Goal: Transaction & Acquisition: Subscribe to service/newsletter

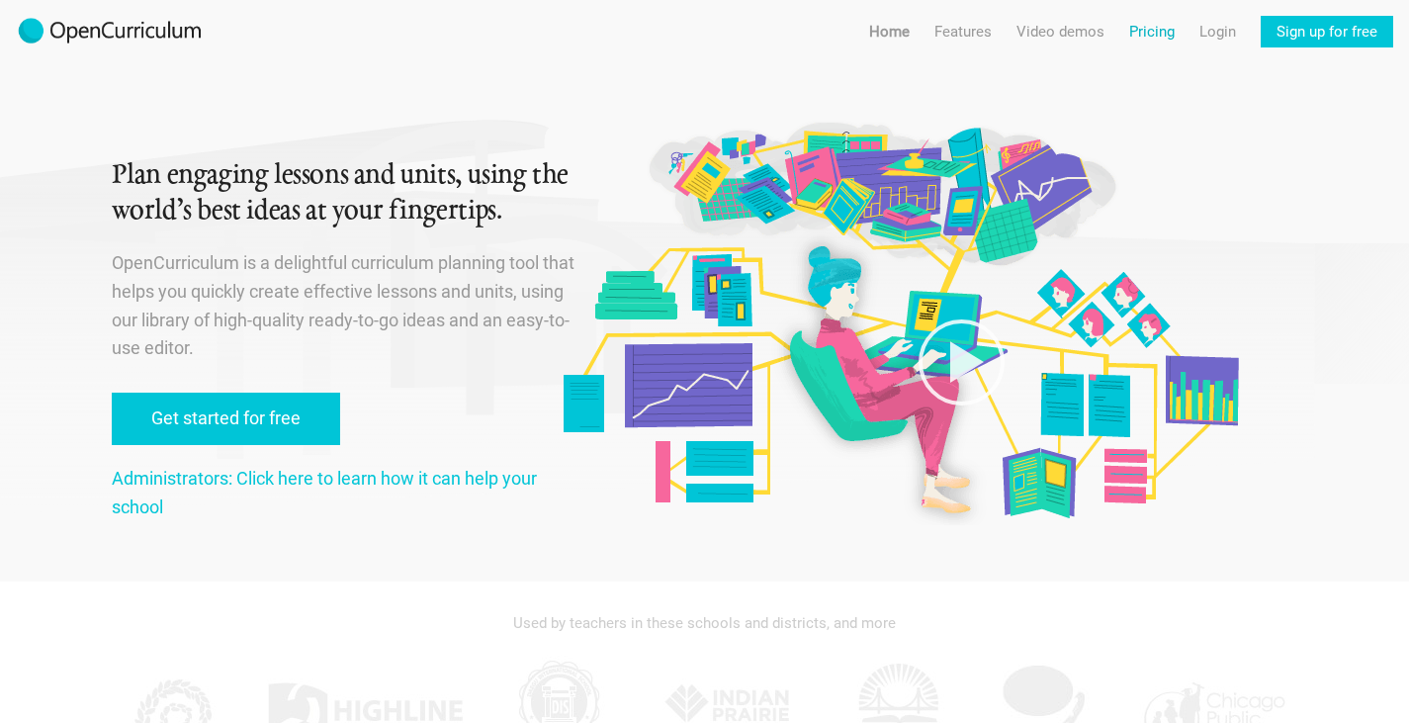
click at [1139, 35] on link "Pricing" at bounding box center [1151, 32] width 45 height 32
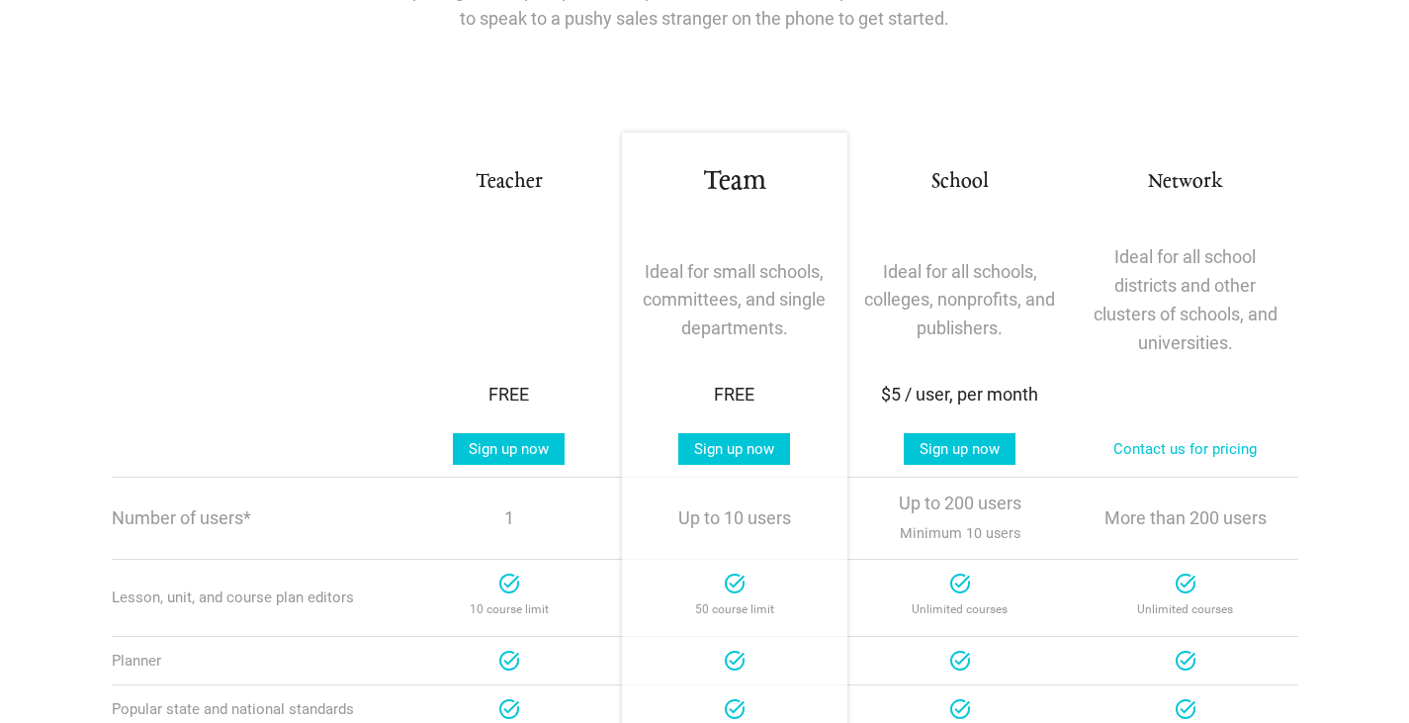
scroll to position [255, 0]
click at [515, 447] on link "Sign up now" at bounding box center [509, 448] width 112 height 32
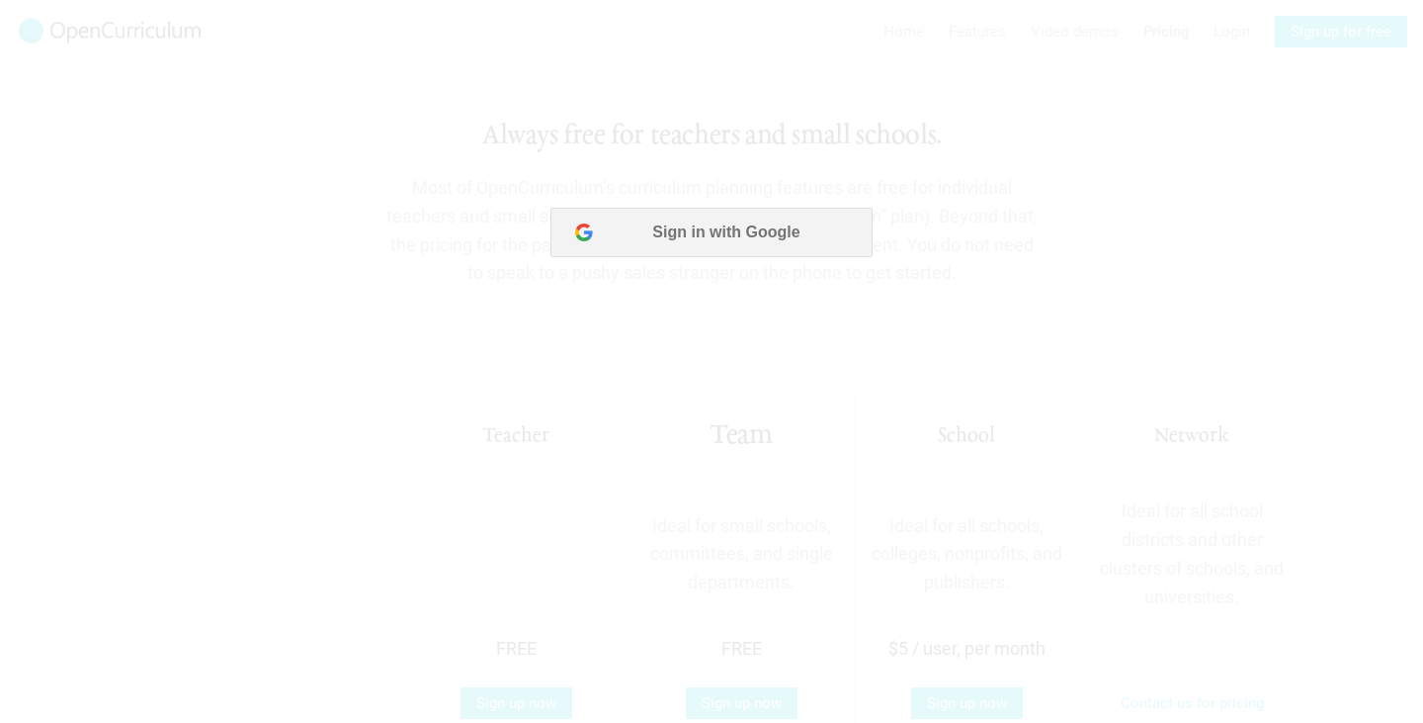
scroll to position [0, 0]
click at [734, 240] on button "Sign in with Google" at bounding box center [711, 232] width 321 height 49
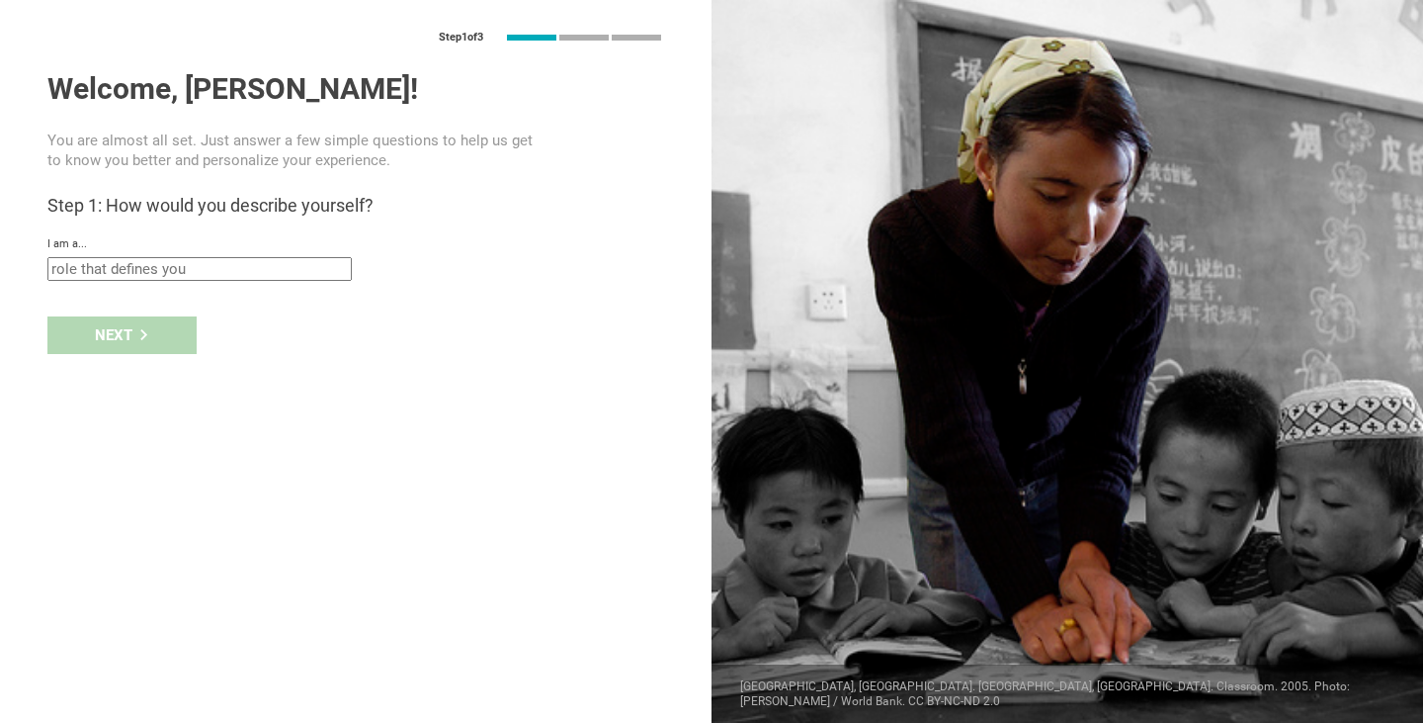
click at [197, 273] on input "text" at bounding box center [199, 269] width 304 height 24
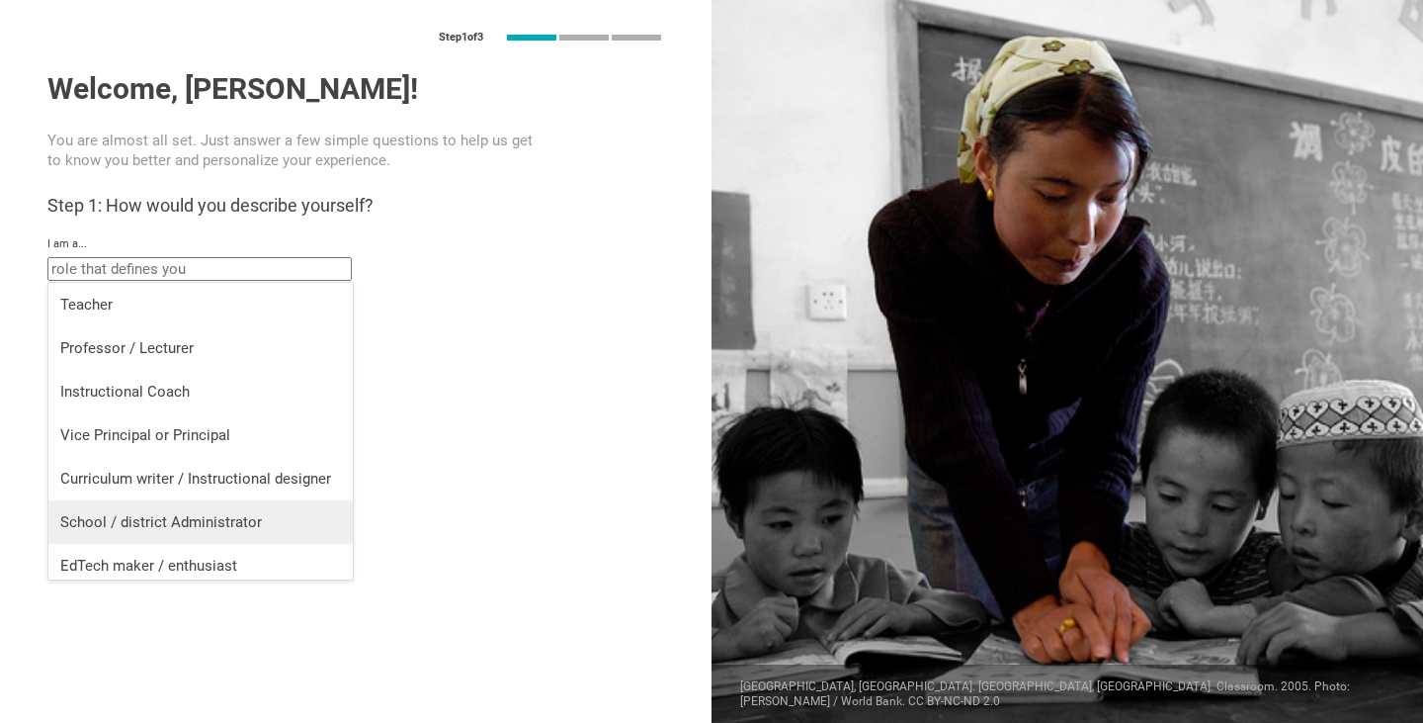
scroll to position [8, 0]
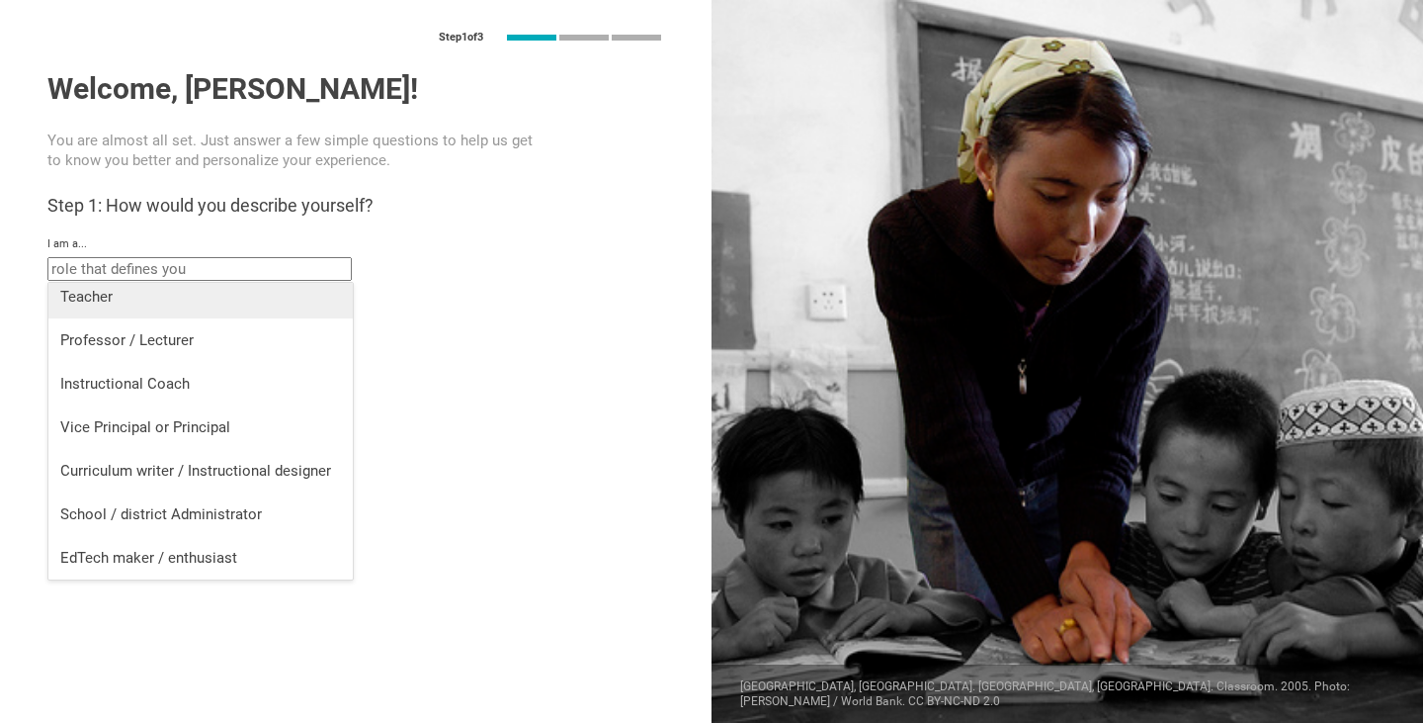
click at [186, 311] on li "Teacher" at bounding box center [200, 296] width 304 height 43
type input "Teacher"
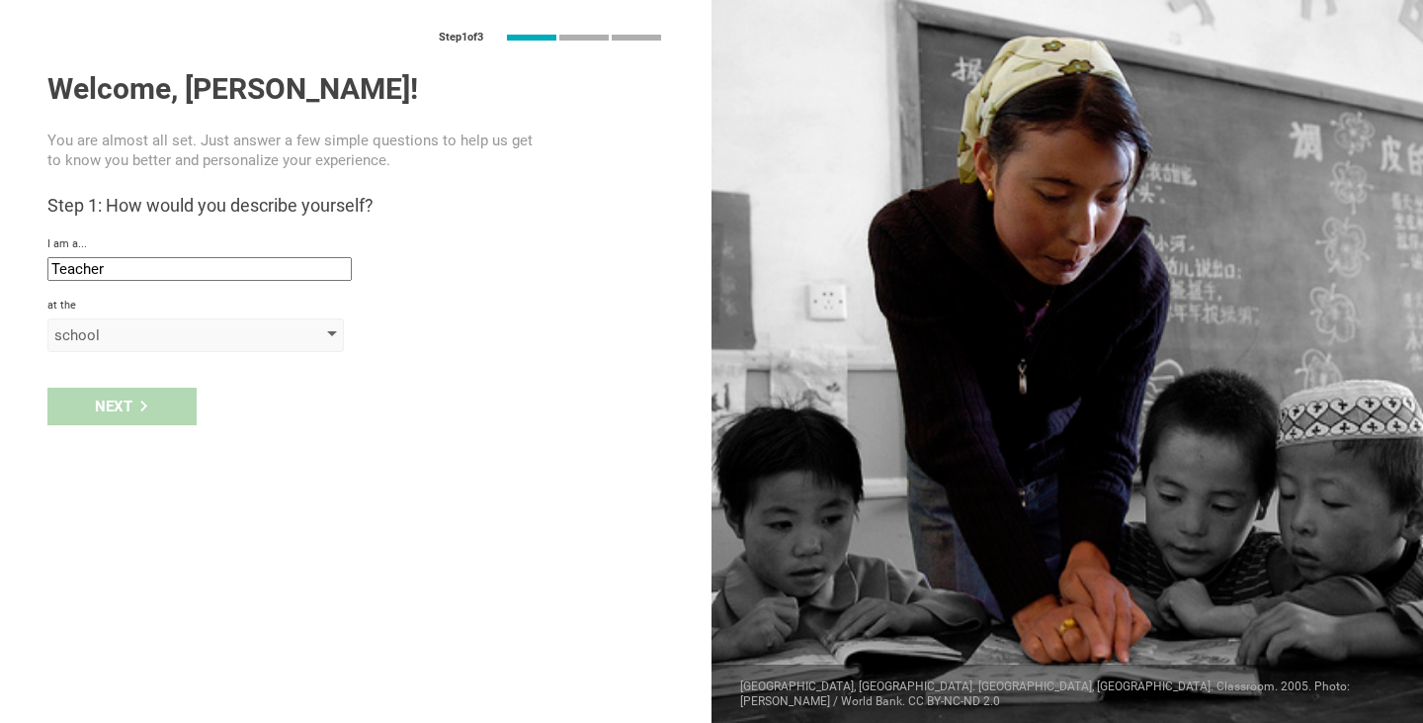
click at [137, 335] on div "school" at bounding box center [167, 335] width 226 height 20
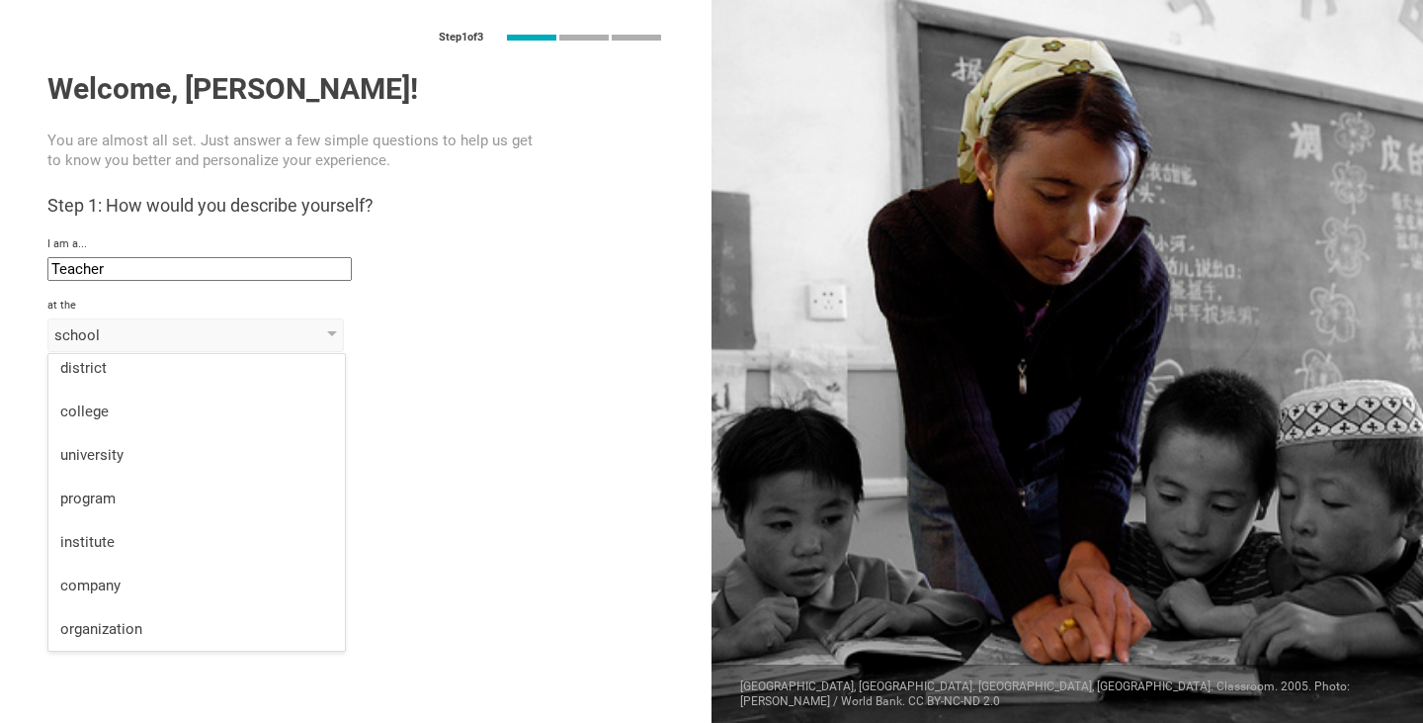
scroll to position [0, 0]
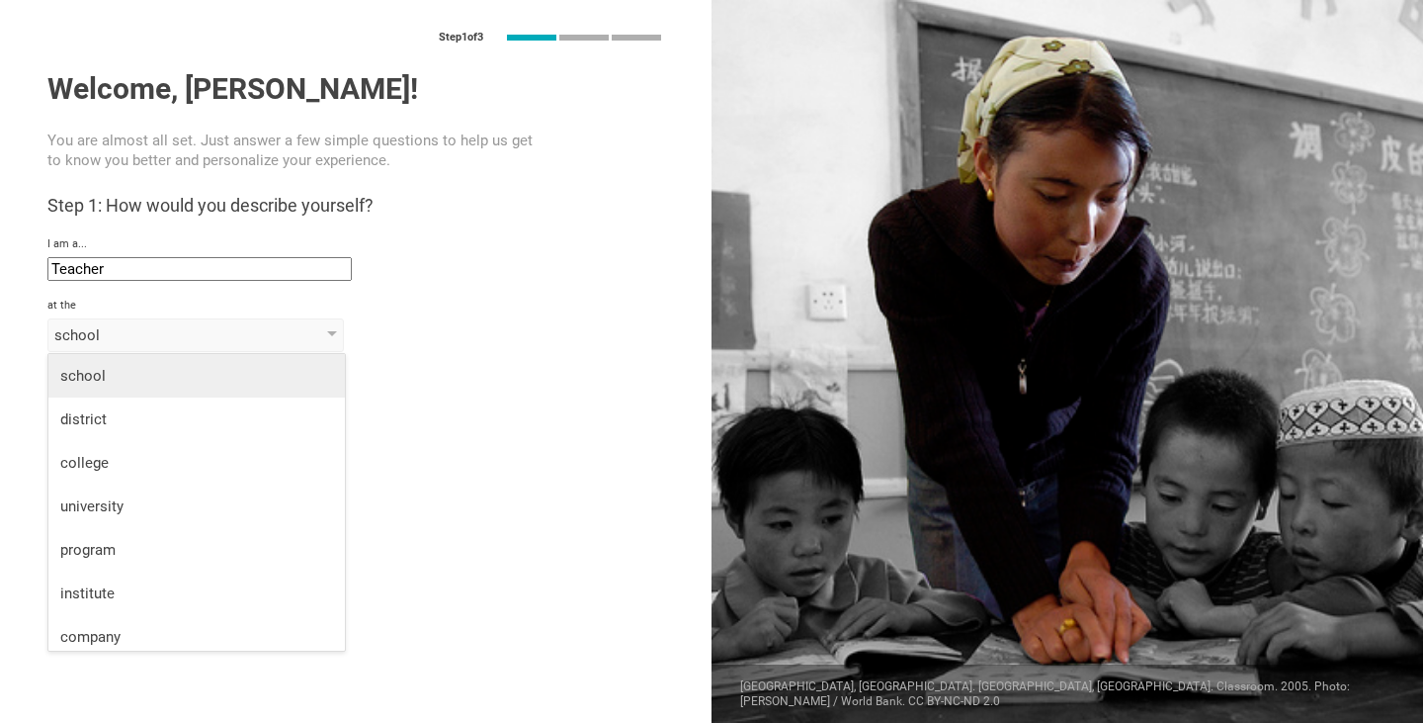
click at [154, 391] on li "school" at bounding box center [196, 375] width 297 height 43
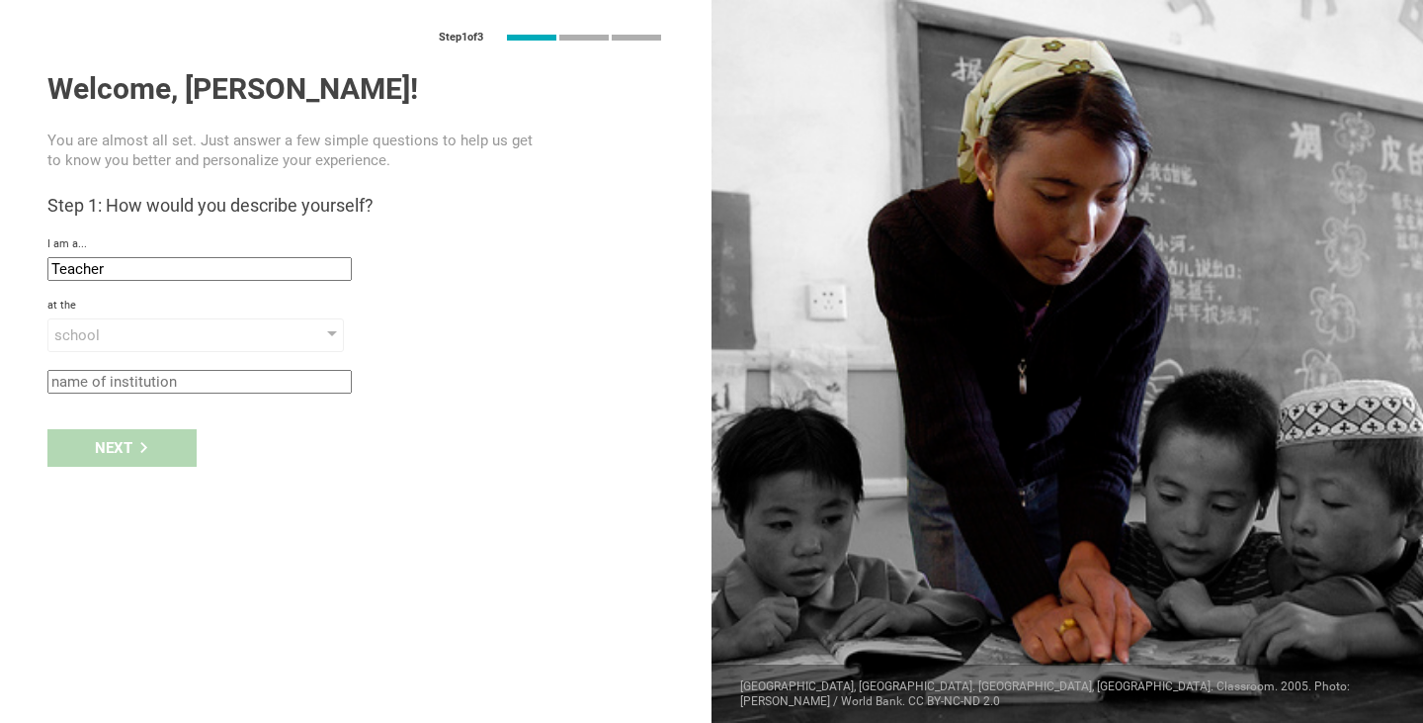
click at [139, 387] on input "text" at bounding box center [199, 382] width 304 height 24
type input "[GEOGRAPHIC_DATA]"
click at [134, 443] on div "Next" at bounding box center [121, 448] width 149 height 38
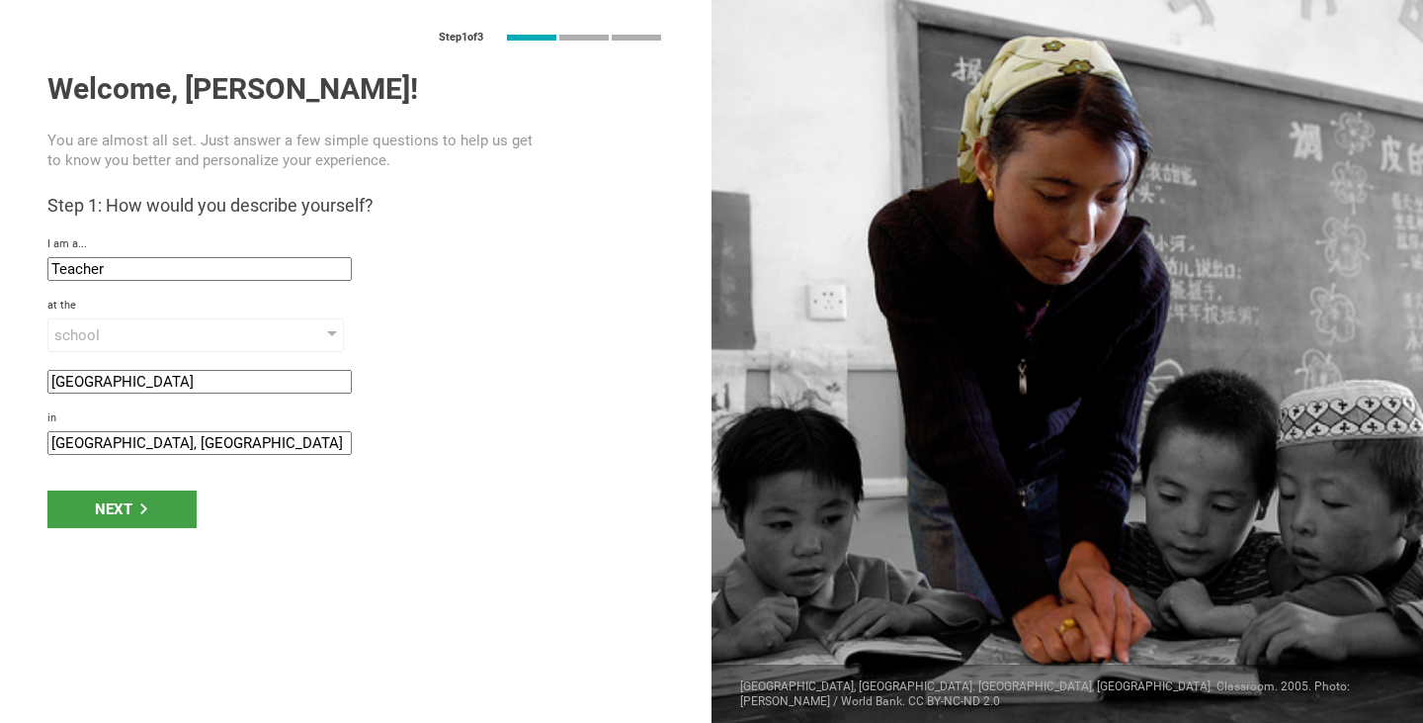
click at [161, 447] on input "[GEOGRAPHIC_DATA], [GEOGRAPHIC_DATA]" at bounding box center [199, 443] width 304 height 24
drag, startPoint x: 117, startPoint y: 445, endPoint x: 0, endPoint y: 450, distance: 116.7
click at [0, 450] on div "Step 1 of 3 Welcome, [PERSON_NAME]! You are almost all set. Just answer a few s…" at bounding box center [356, 361] width 712 height 723
type input "[GEOGRAPHIC_DATA], [GEOGRAPHIC_DATA]"
click at [93, 507] on div "Next" at bounding box center [121, 509] width 149 height 38
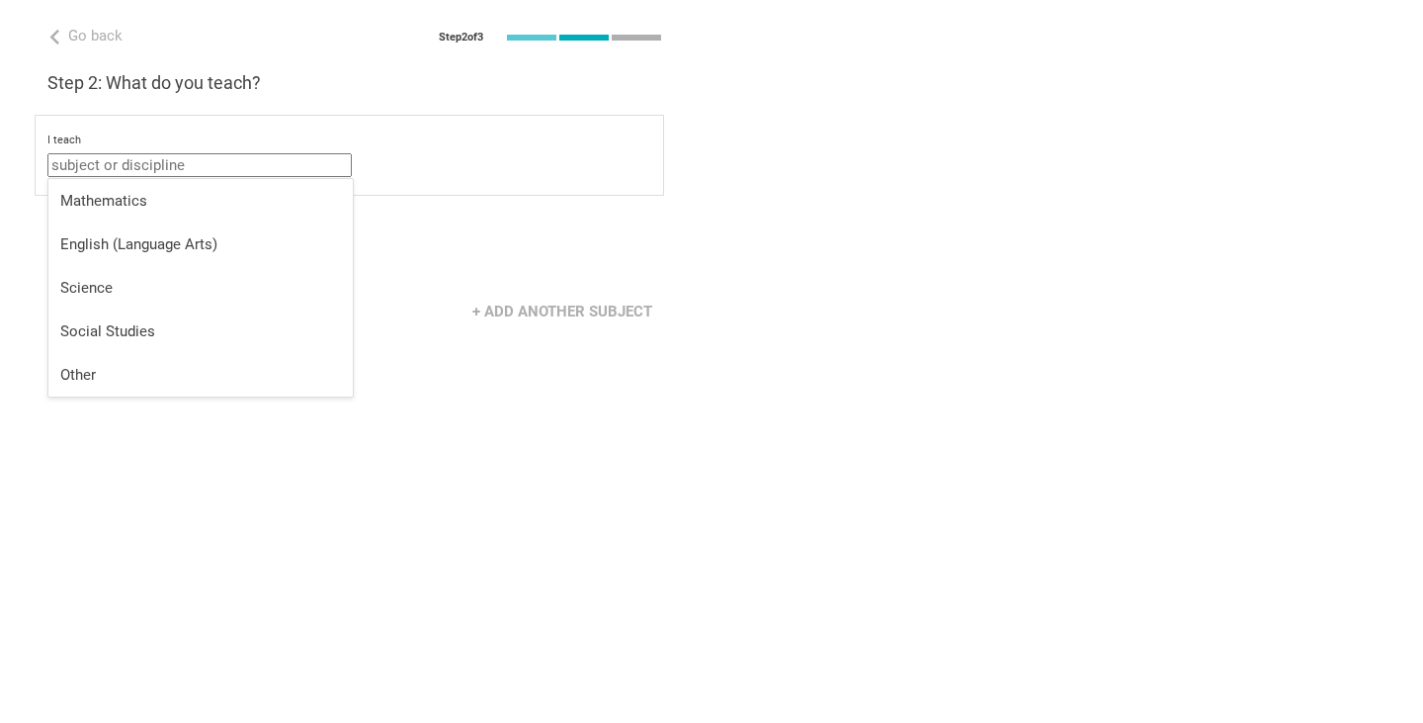
click at [144, 162] on input "text" at bounding box center [199, 165] width 304 height 24
click at [125, 369] on div "Other" at bounding box center [200, 375] width 281 height 20
type input "Other"
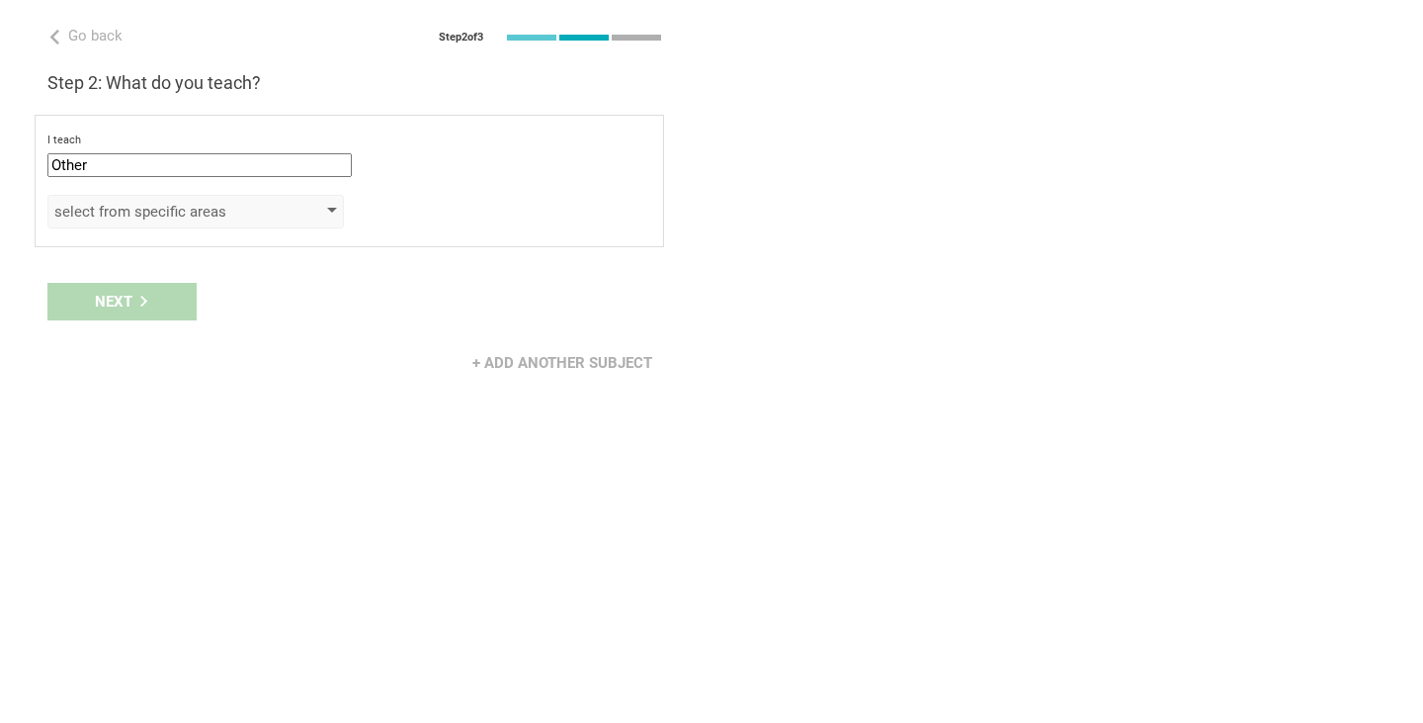
click at [127, 208] on div "select from specific areas" at bounding box center [167, 212] width 226 height 20
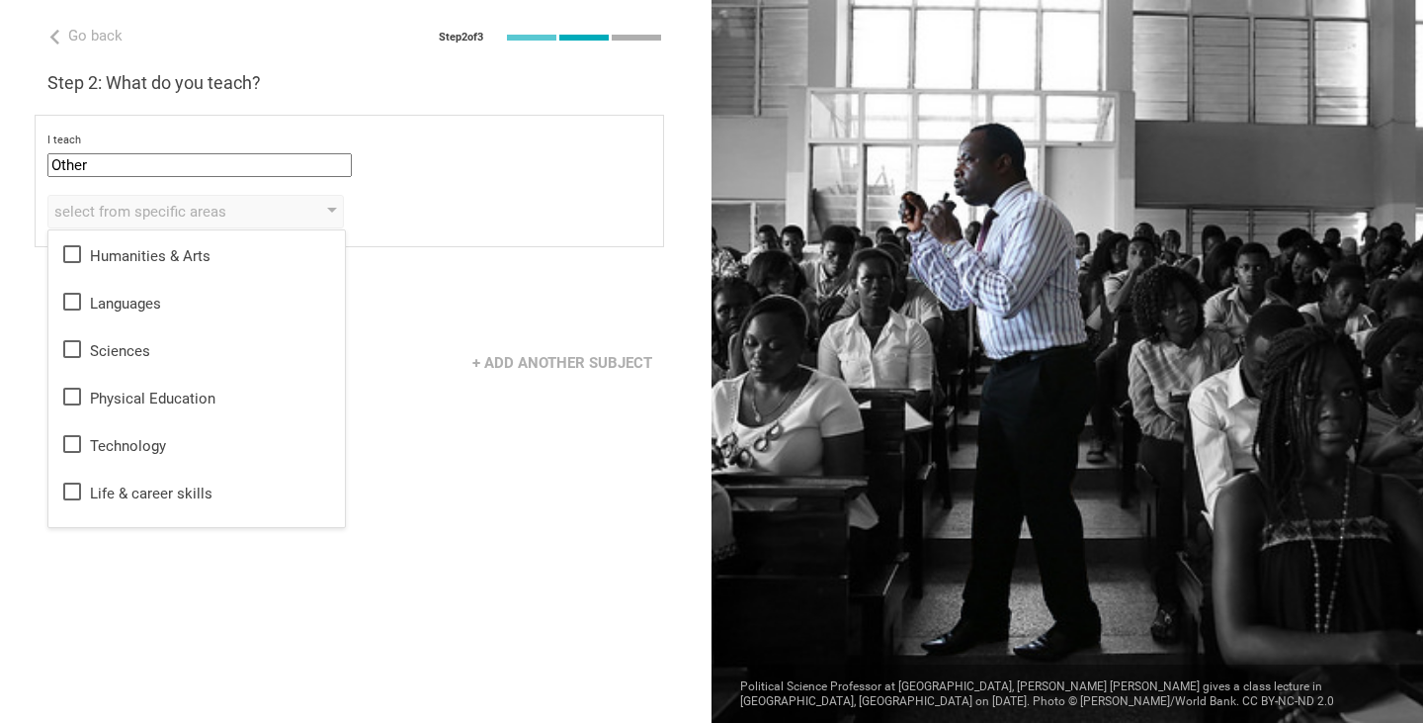
click at [427, 191] on div "I teach Other Mathematics English (Language Arts) Science Social Studies Other …" at bounding box center [350, 181] width 630 height 132
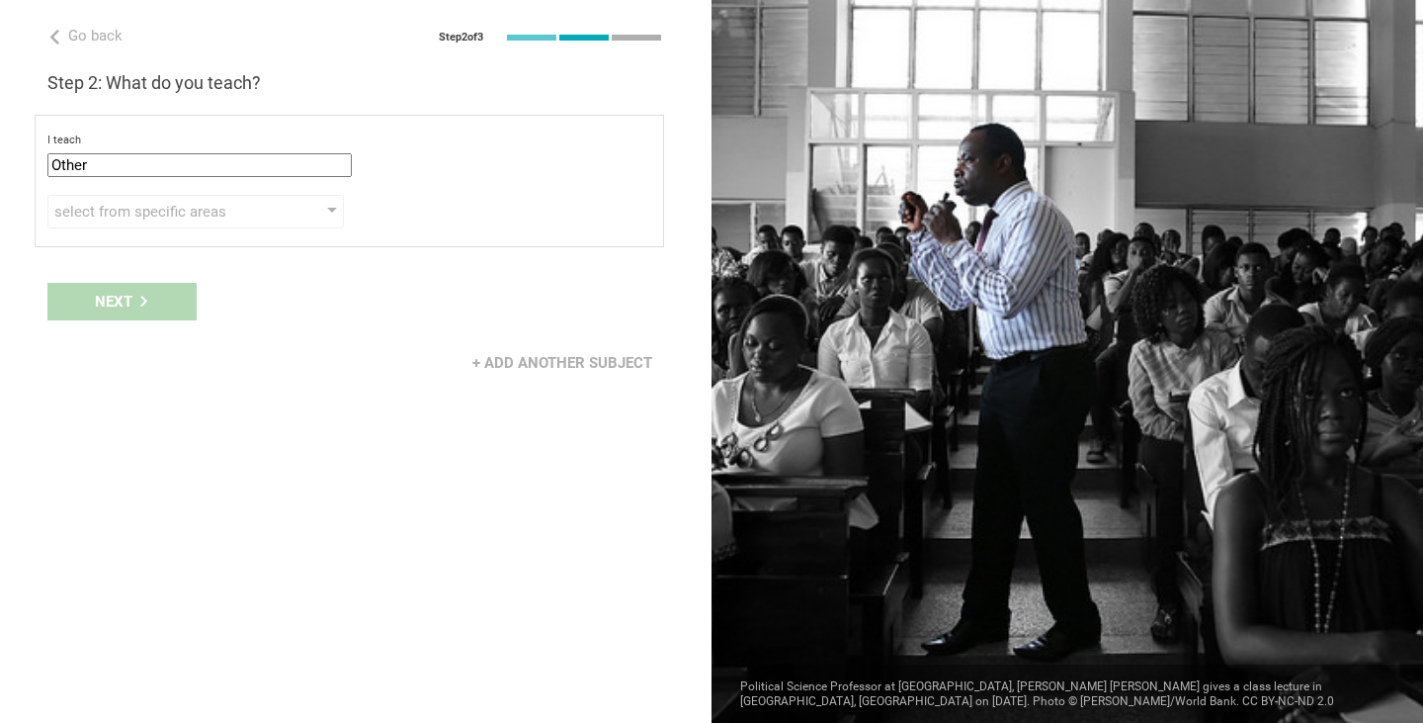
click at [156, 298] on div "Next" at bounding box center [356, 301] width 712 height 61
click at [530, 359] on div "+ Add another subject" at bounding box center [563, 363] width 204 height 38
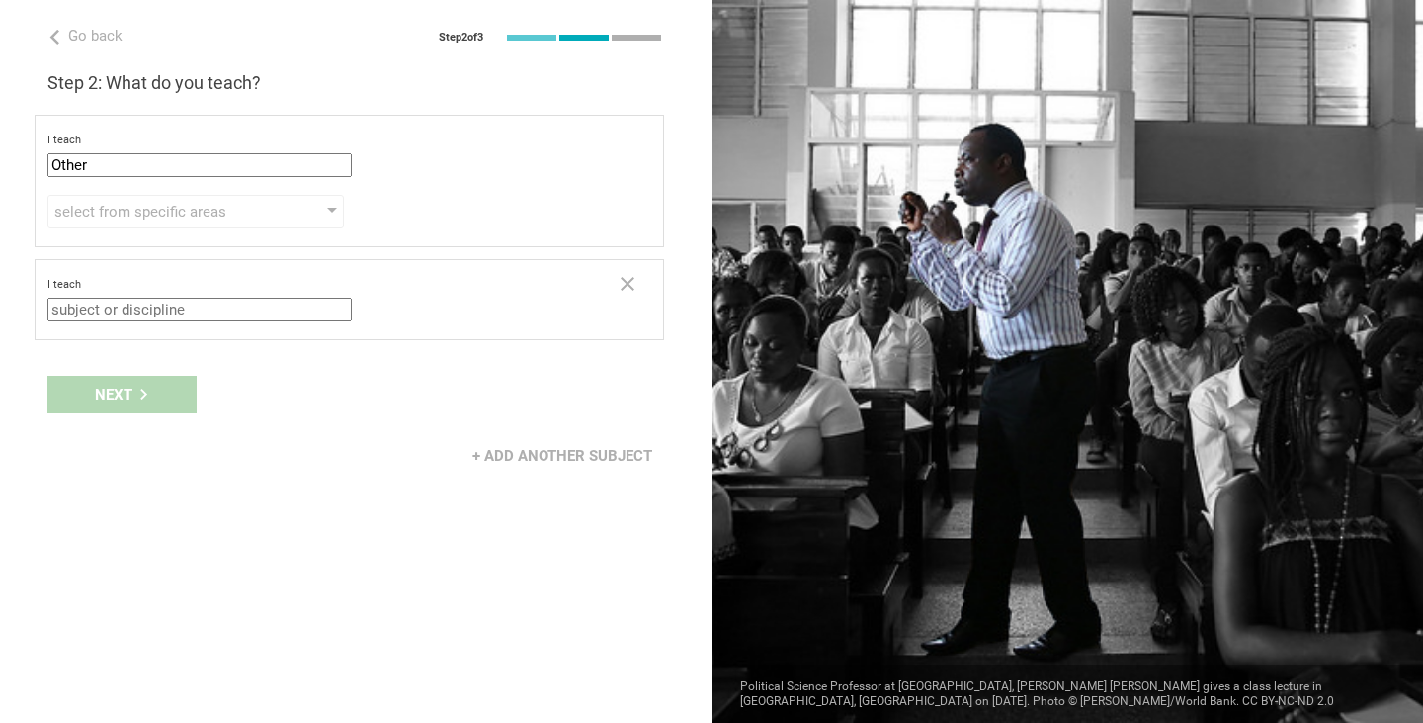
click at [170, 311] on input "text" at bounding box center [199, 310] width 304 height 24
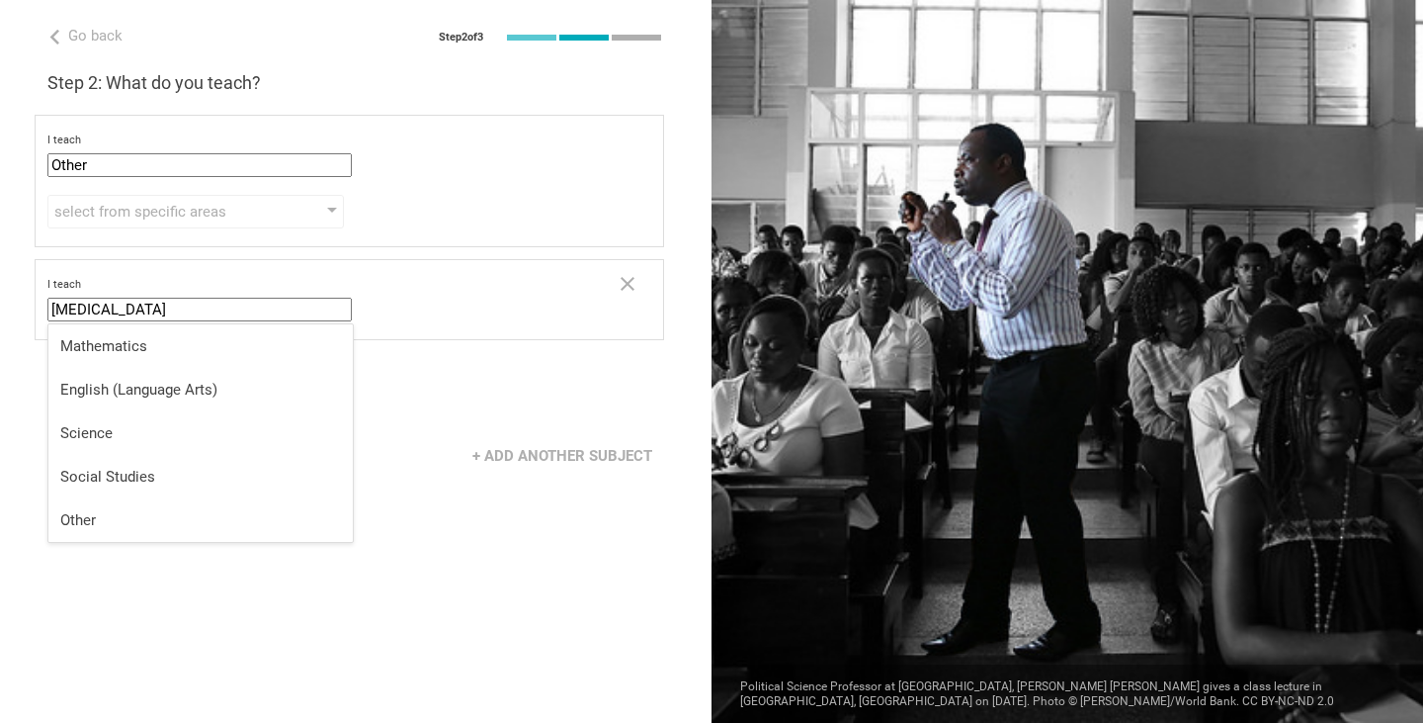
type input "[MEDICAL_DATA]"
click at [422, 394] on div "Next" at bounding box center [356, 394] width 712 height 61
click at [115, 390] on div "Next" at bounding box center [121, 395] width 149 height 38
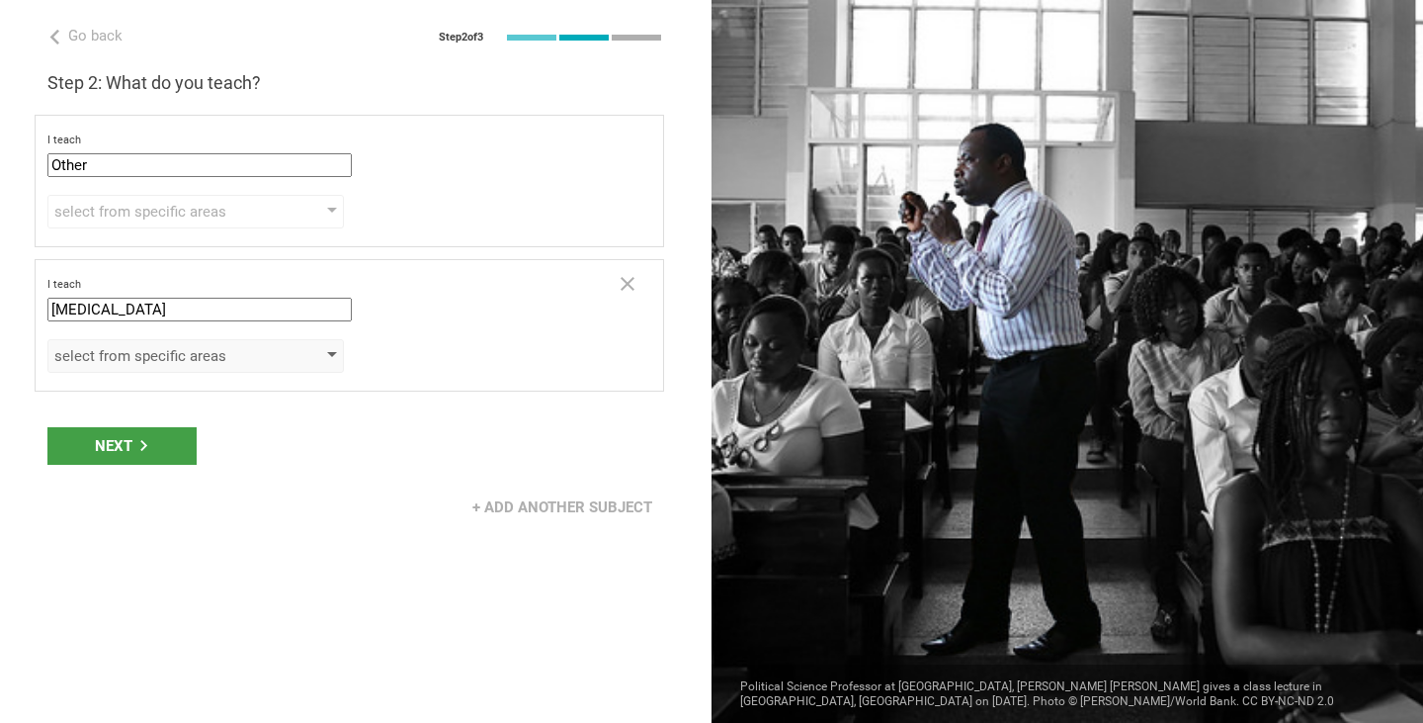
click at [191, 365] on div "select from specific areas" at bounding box center [167, 356] width 226 height 20
click at [232, 354] on div "select from specific areas" at bounding box center [167, 356] width 226 height 20
click at [151, 441] on div "Next" at bounding box center [356, 445] width 712 height 61
click at [203, 369] on div "select from specific areas" at bounding box center [195, 356] width 297 height 34
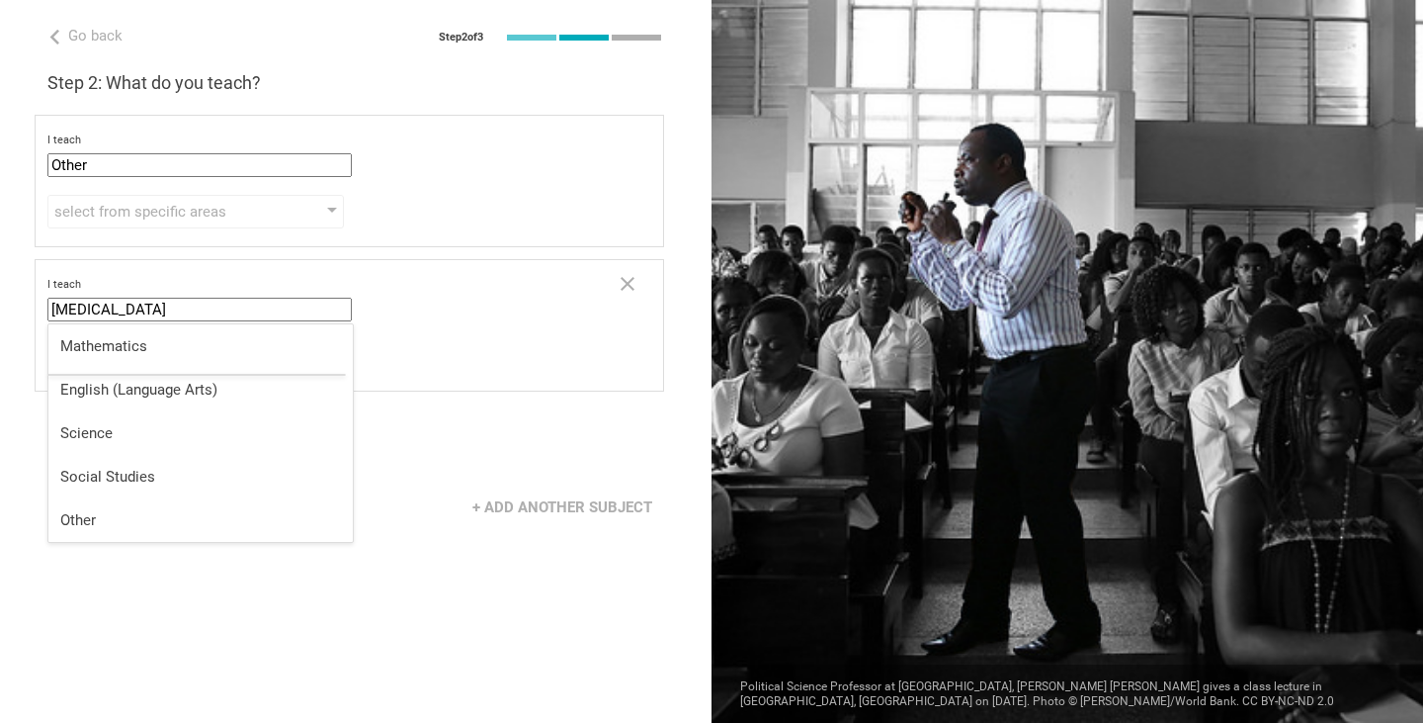
click at [230, 316] on input "[MEDICAL_DATA]" at bounding box center [199, 310] width 304 height 24
click at [430, 342] on div "select from specific areas" at bounding box center [349, 356] width 604 height 34
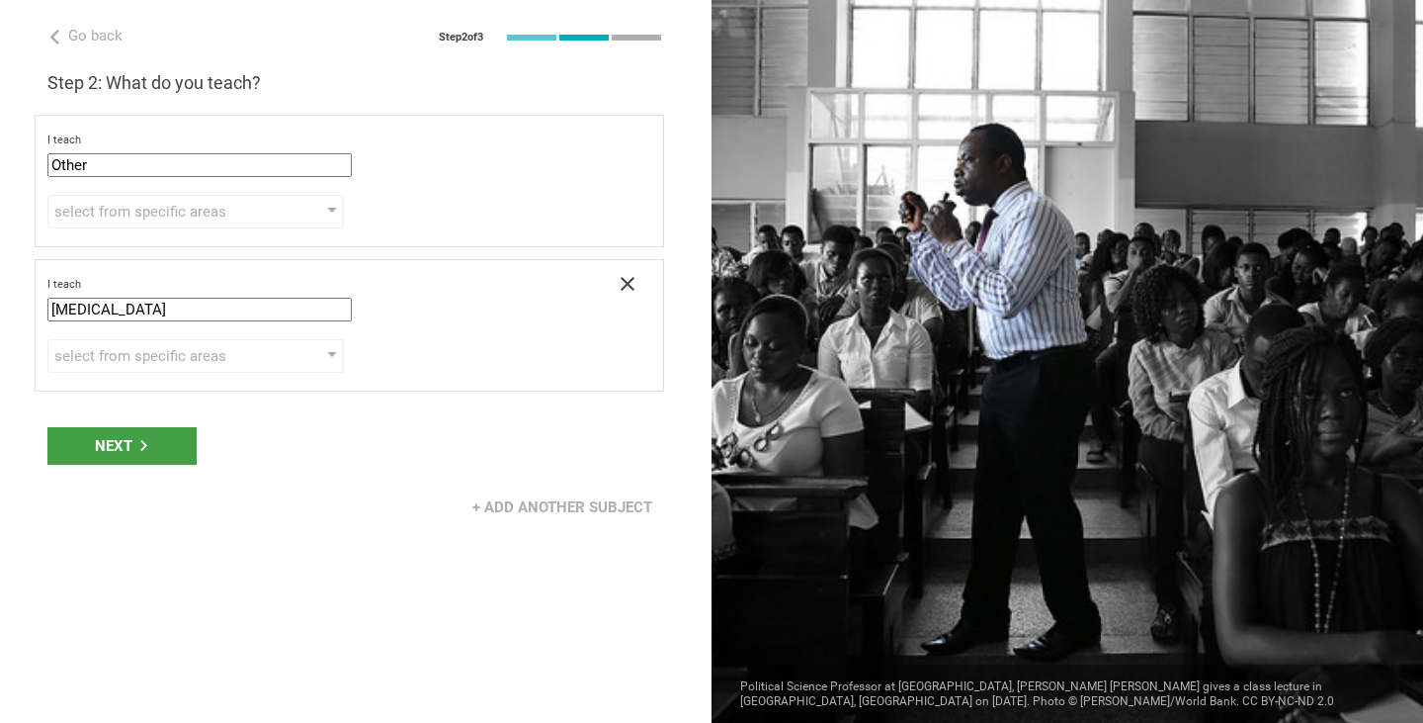
click at [621, 286] on icon at bounding box center [628, 284] width 24 height 24
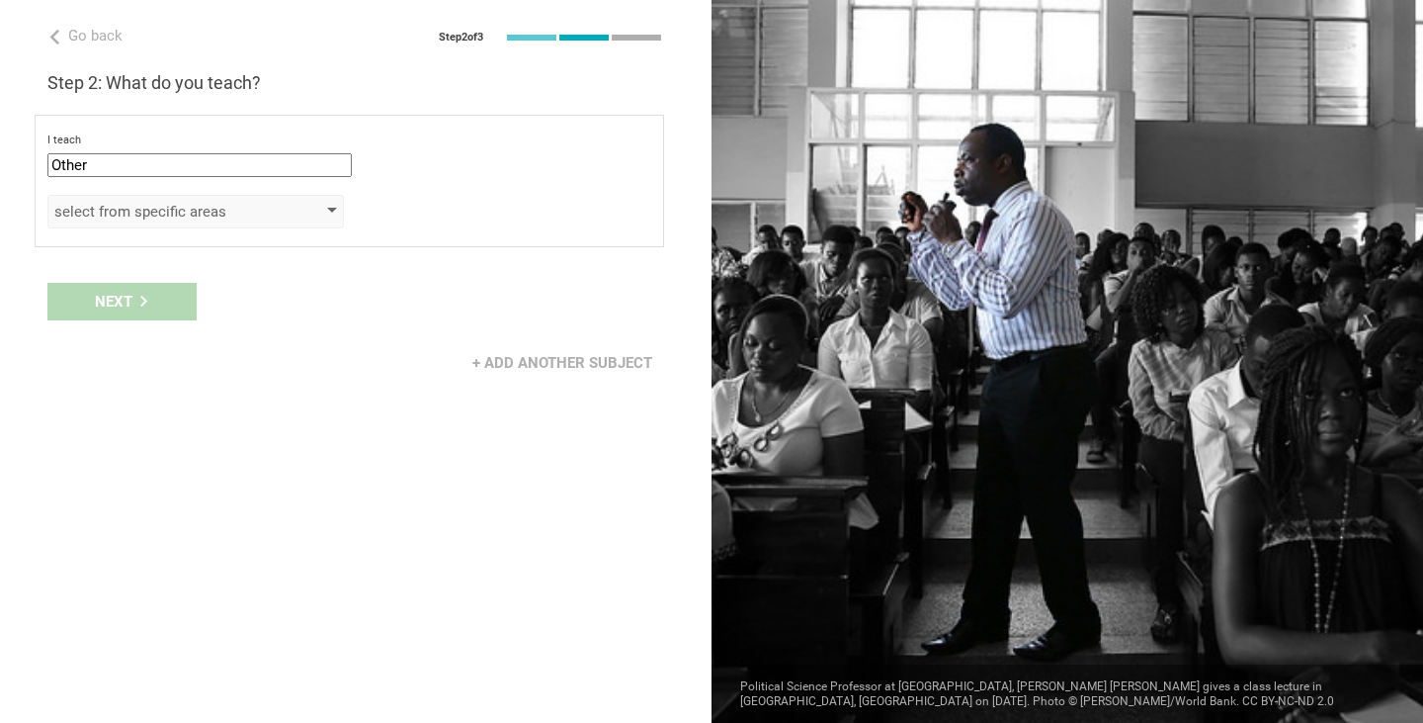
click at [212, 215] on div "select from specific areas" at bounding box center [167, 212] width 226 height 20
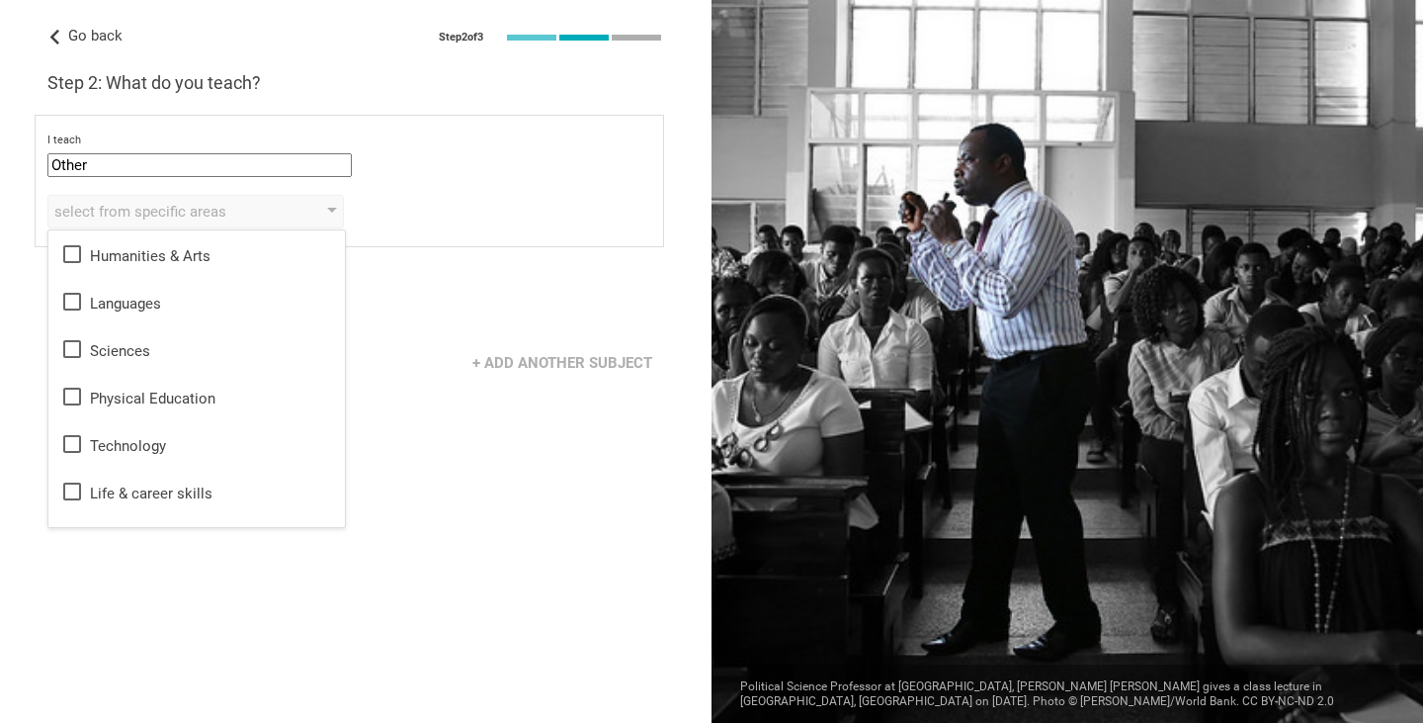
click at [58, 36] on icon at bounding box center [54, 37] width 15 height 15
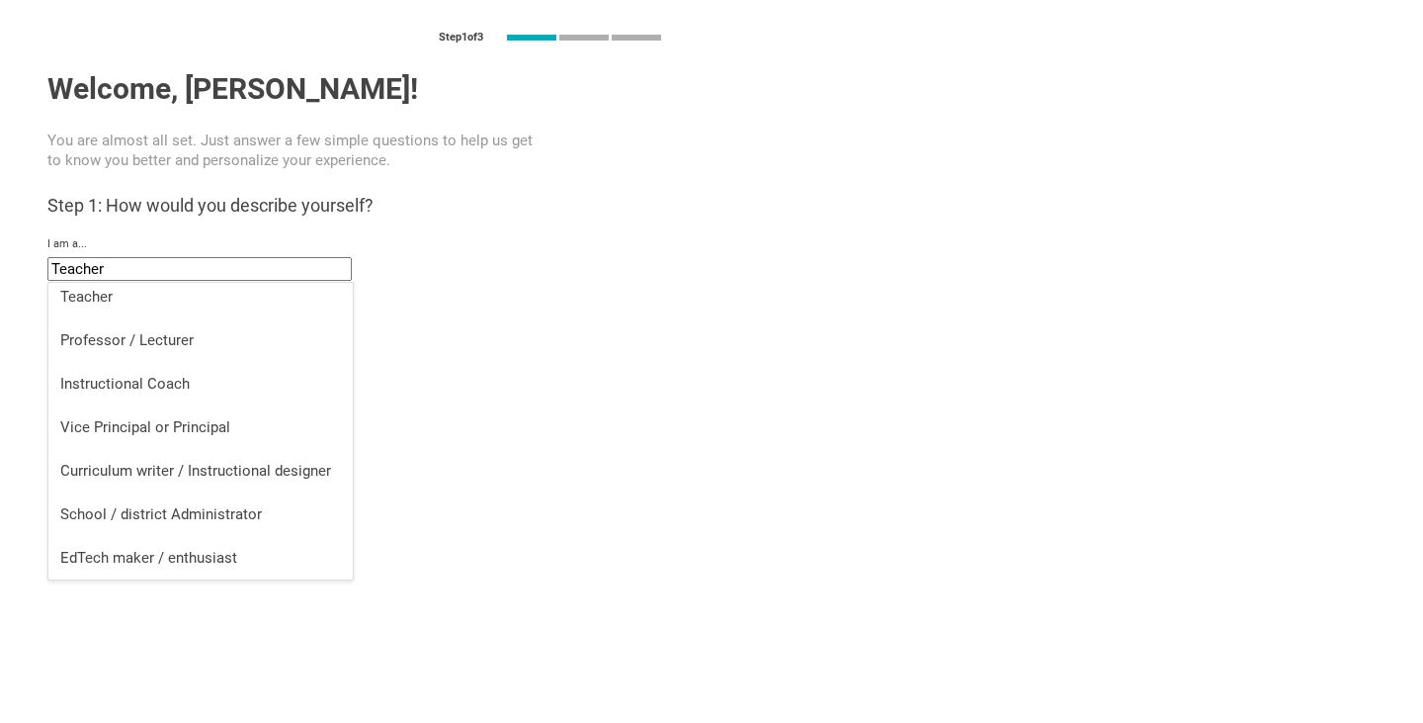
click at [173, 268] on input "Teacher" at bounding box center [199, 269] width 304 height 24
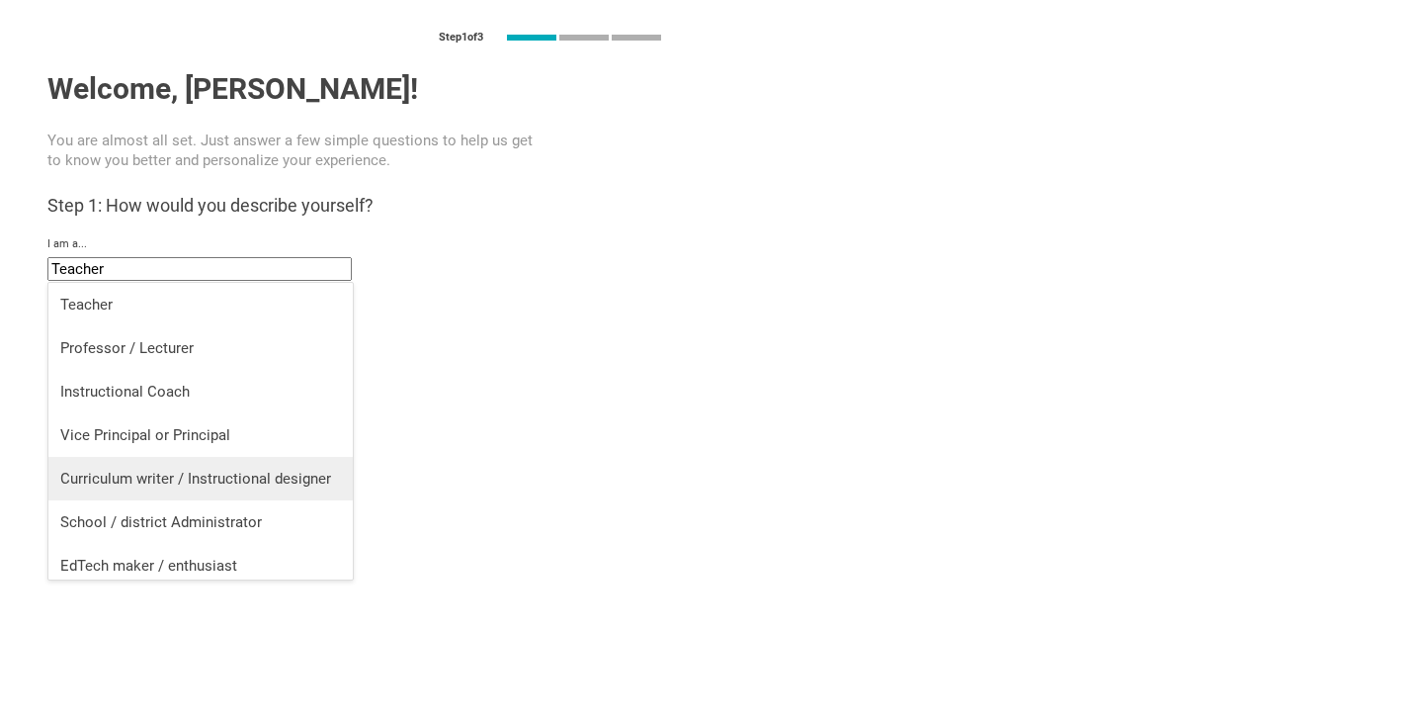
click at [265, 490] on li "Curriculum writer / Instructional designer" at bounding box center [200, 478] width 304 height 43
type input "Curriculum writer / Instructional designer"
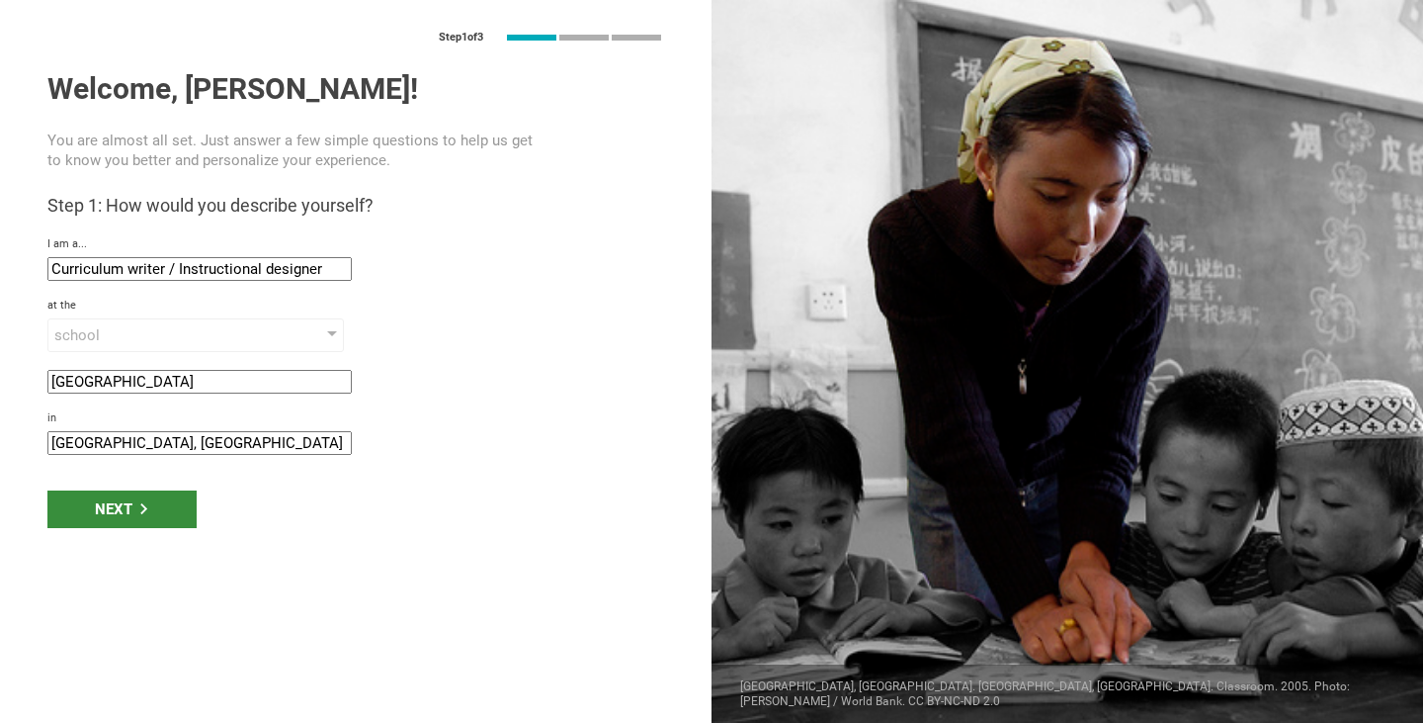
click at [153, 506] on div "Next" at bounding box center [121, 509] width 149 height 38
click at [118, 508] on div "Next" at bounding box center [121, 509] width 149 height 38
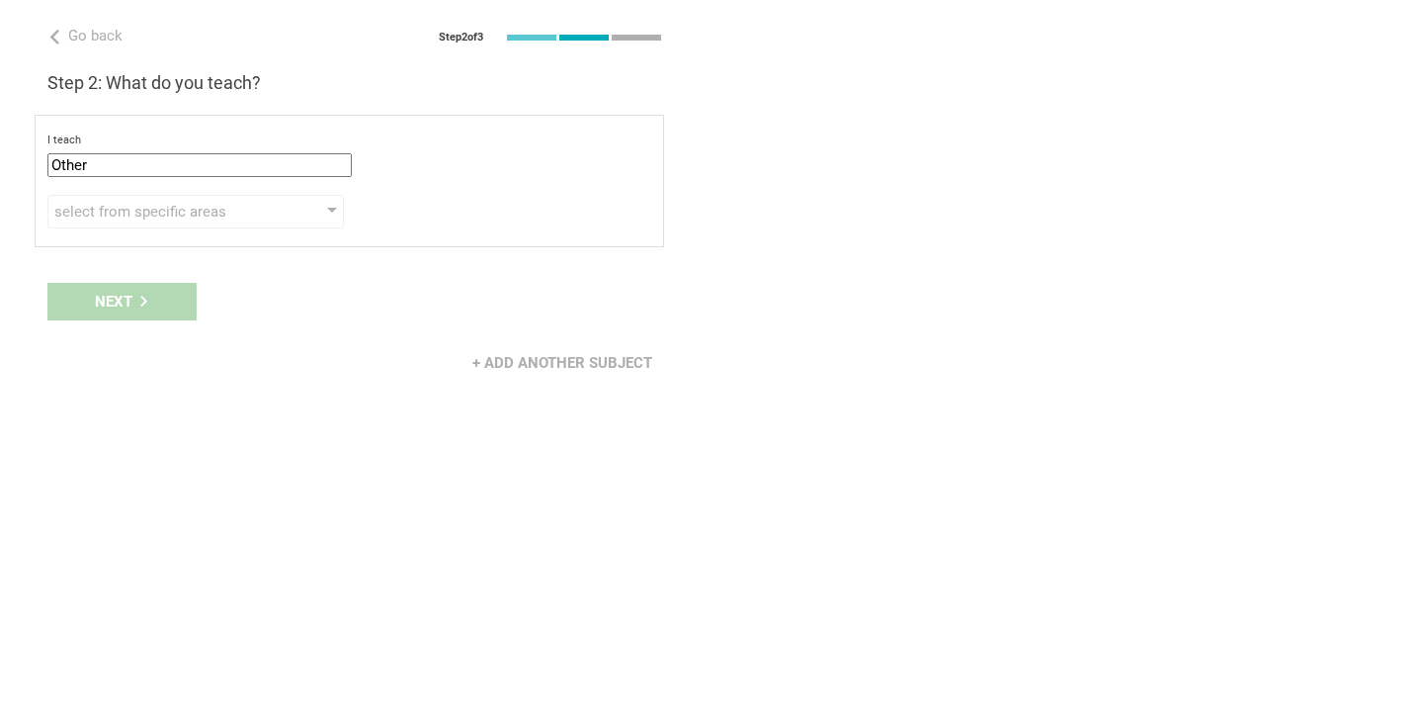
click at [141, 301] on div "Next" at bounding box center [356, 301] width 712 height 61
click at [159, 222] on div "select from specific areas" at bounding box center [195, 212] width 297 height 34
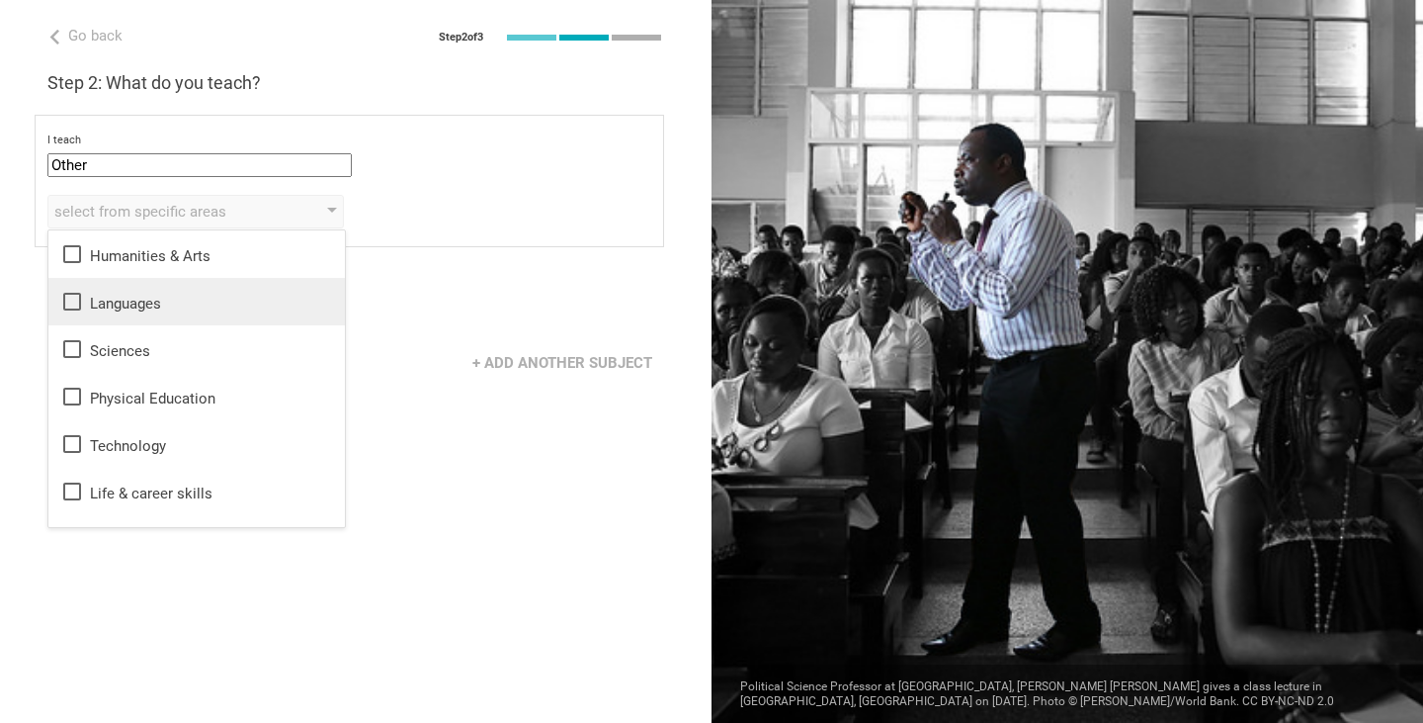
click at [71, 307] on icon at bounding box center [72, 302] width 24 height 24
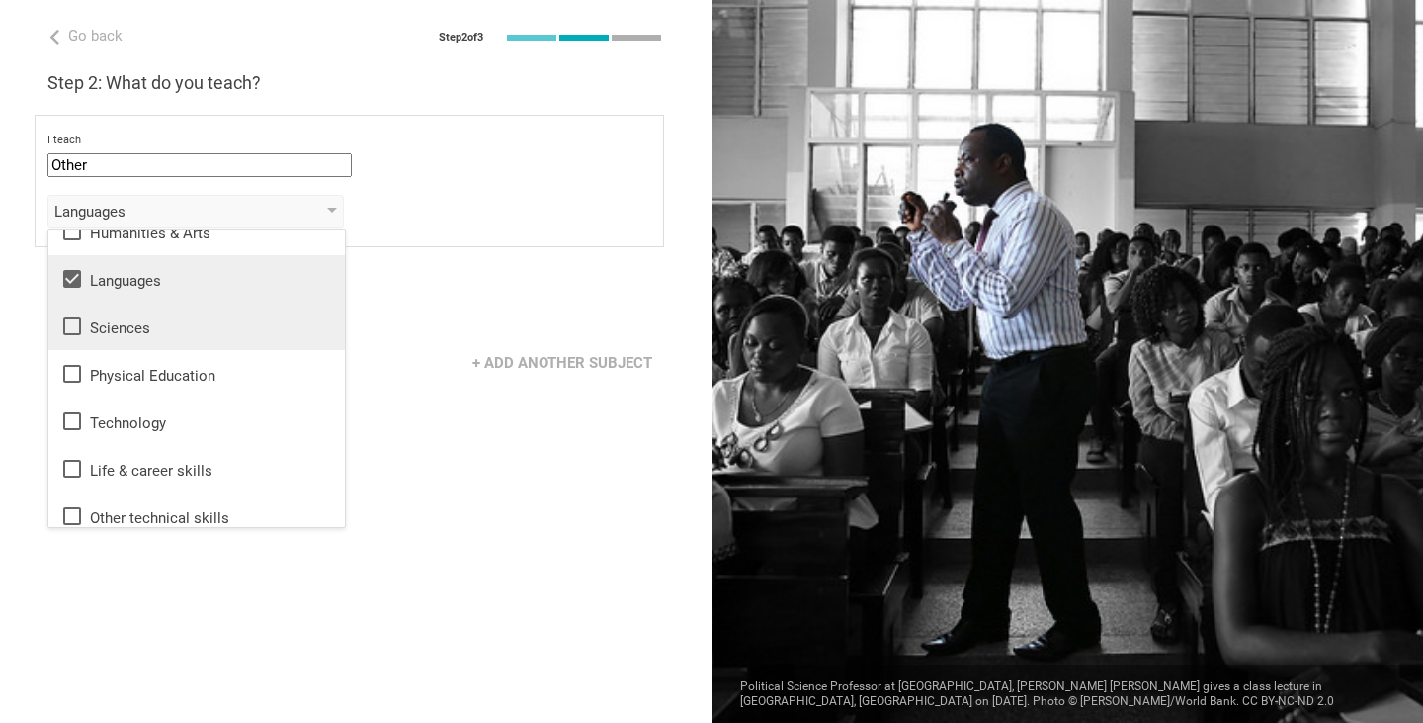
scroll to position [36, 0]
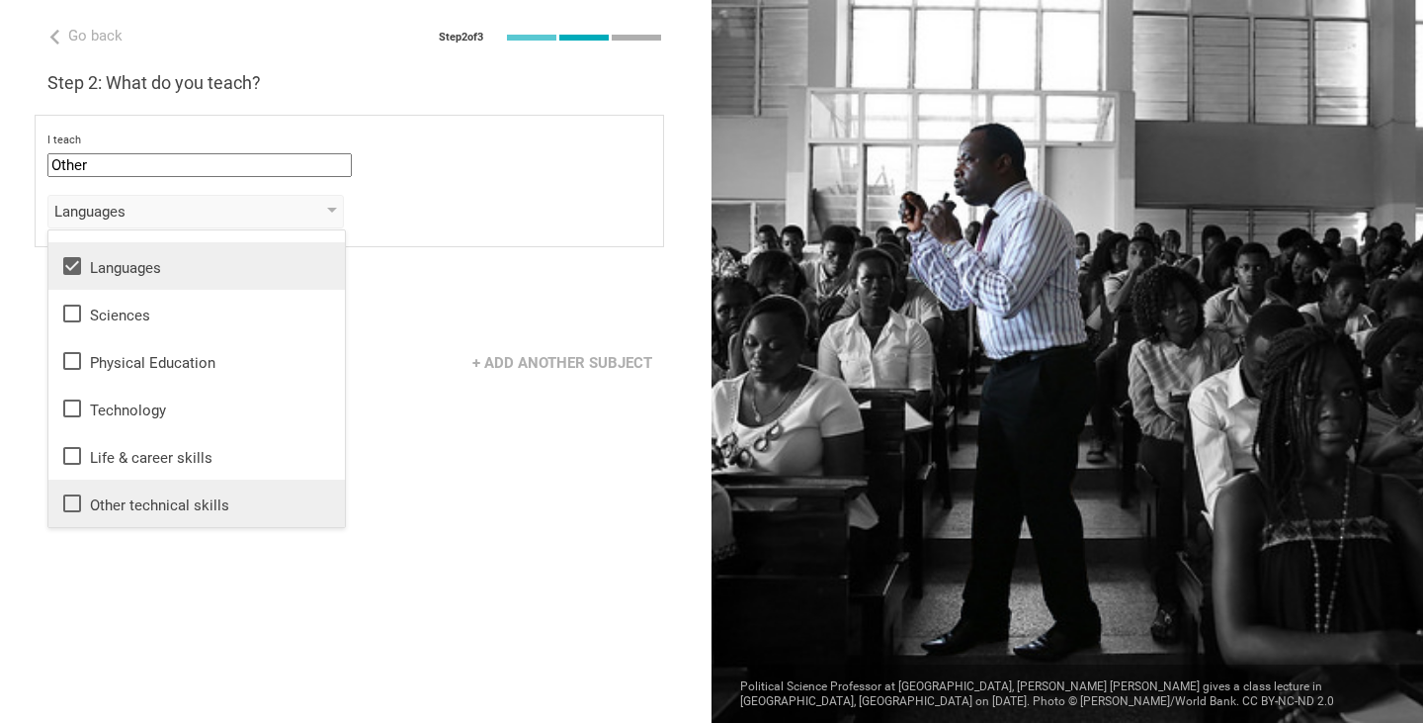
click at [71, 501] on icon at bounding box center [72, 503] width 24 height 24
click at [496, 211] on div "Languages, Other technical skills Humanities & Arts Languages Sciences Physical…" at bounding box center [349, 212] width 604 height 34
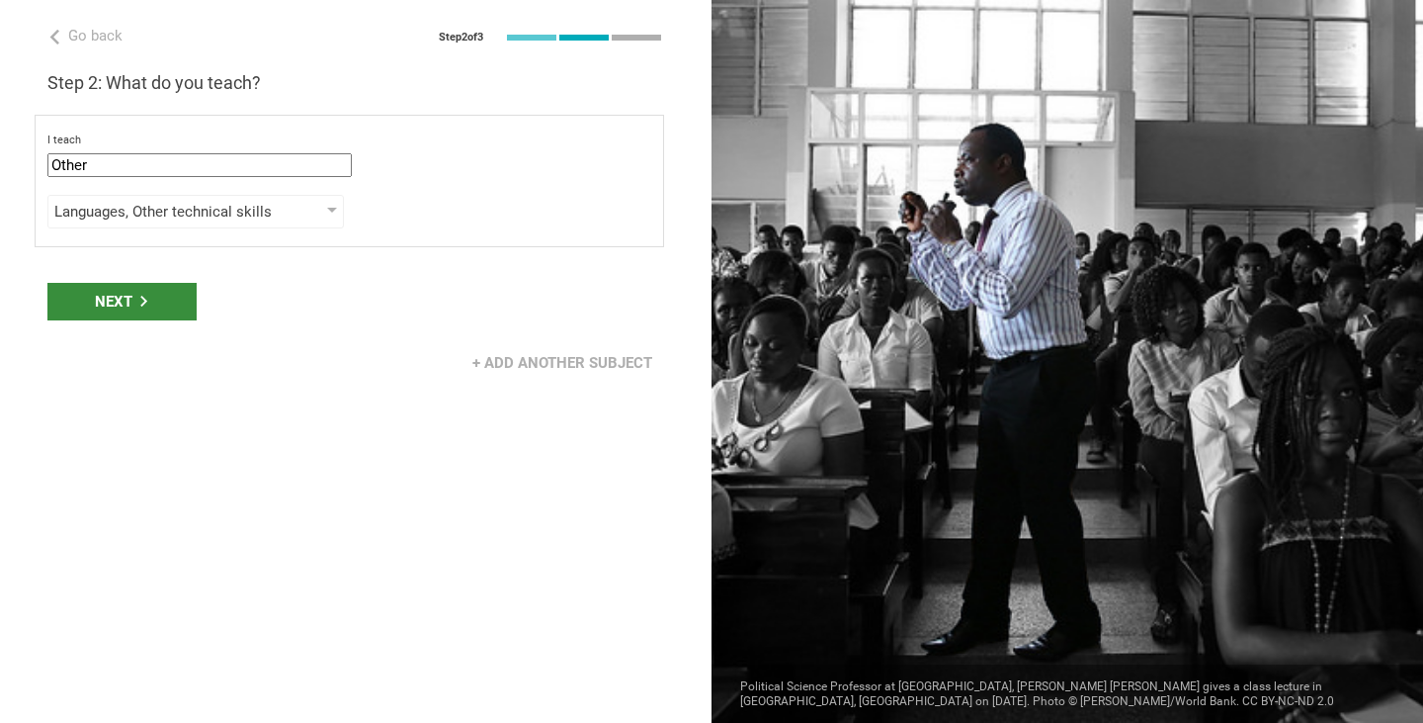
click at [167, 290] on div "Next" at bounding box center [121, 302] width 149 height 38
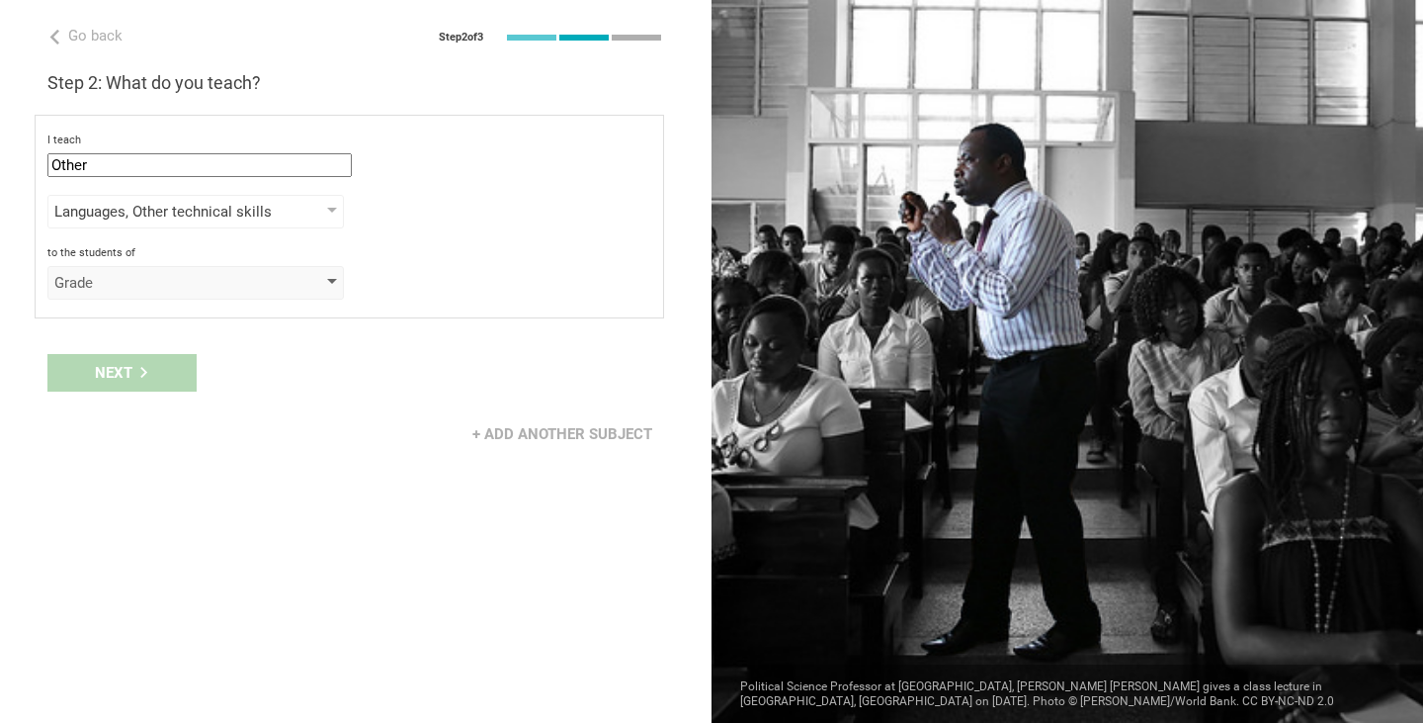
click at [146, 291] on div "Grade" at bounding box center [167, 283] width 226 height 20
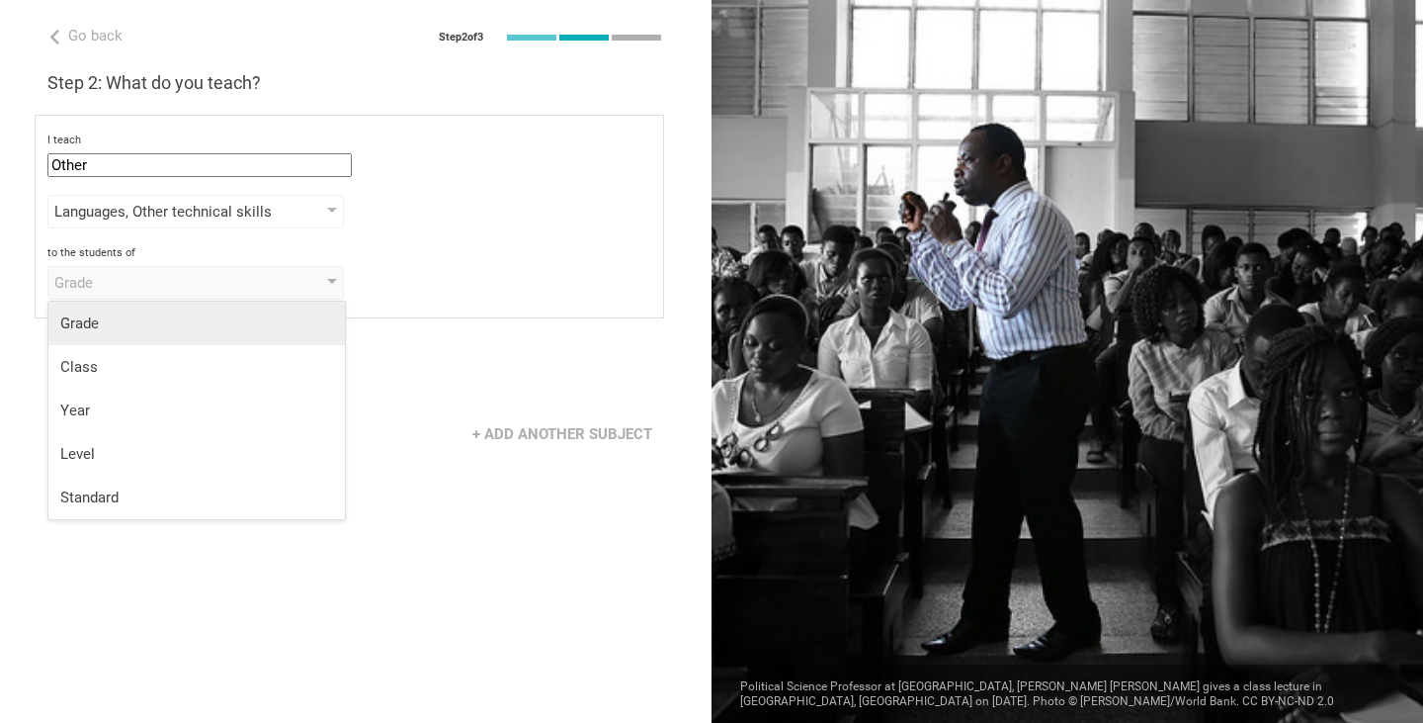
click at [171, 336] on li "Grade" at bounding box center [196, 322] width 297 height 43
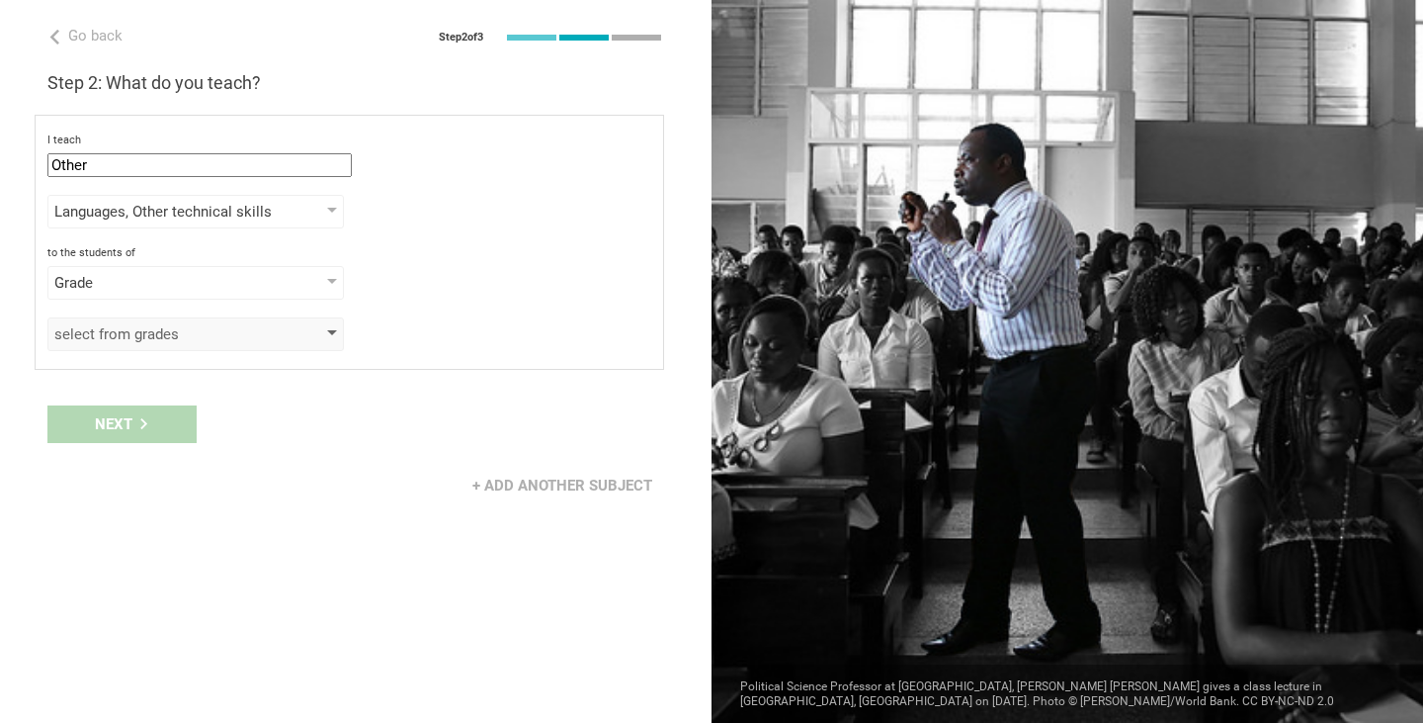
click at [159, 329] on div "select from grades" at bounding box center [167, 334] width 226 height 20
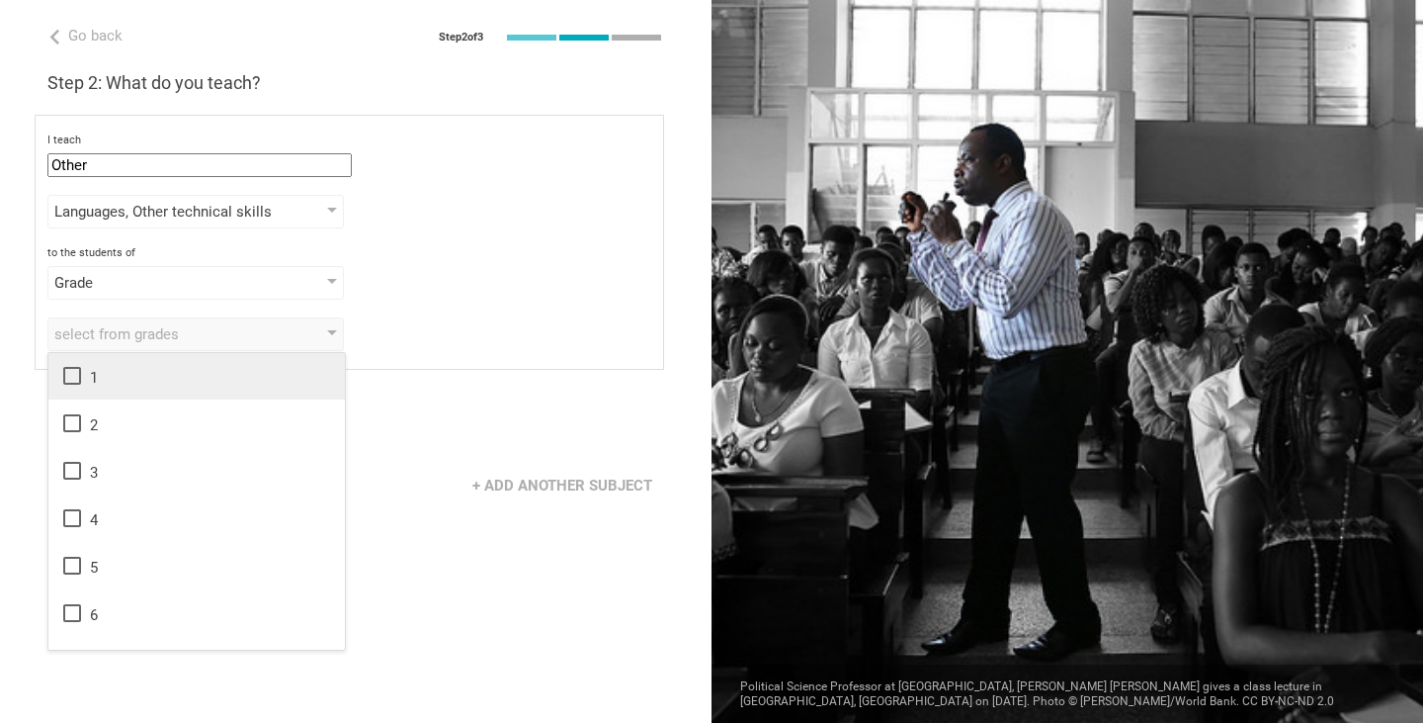
click at [70, 378] on icon at bounding box center [72, 376] width 24 height 24
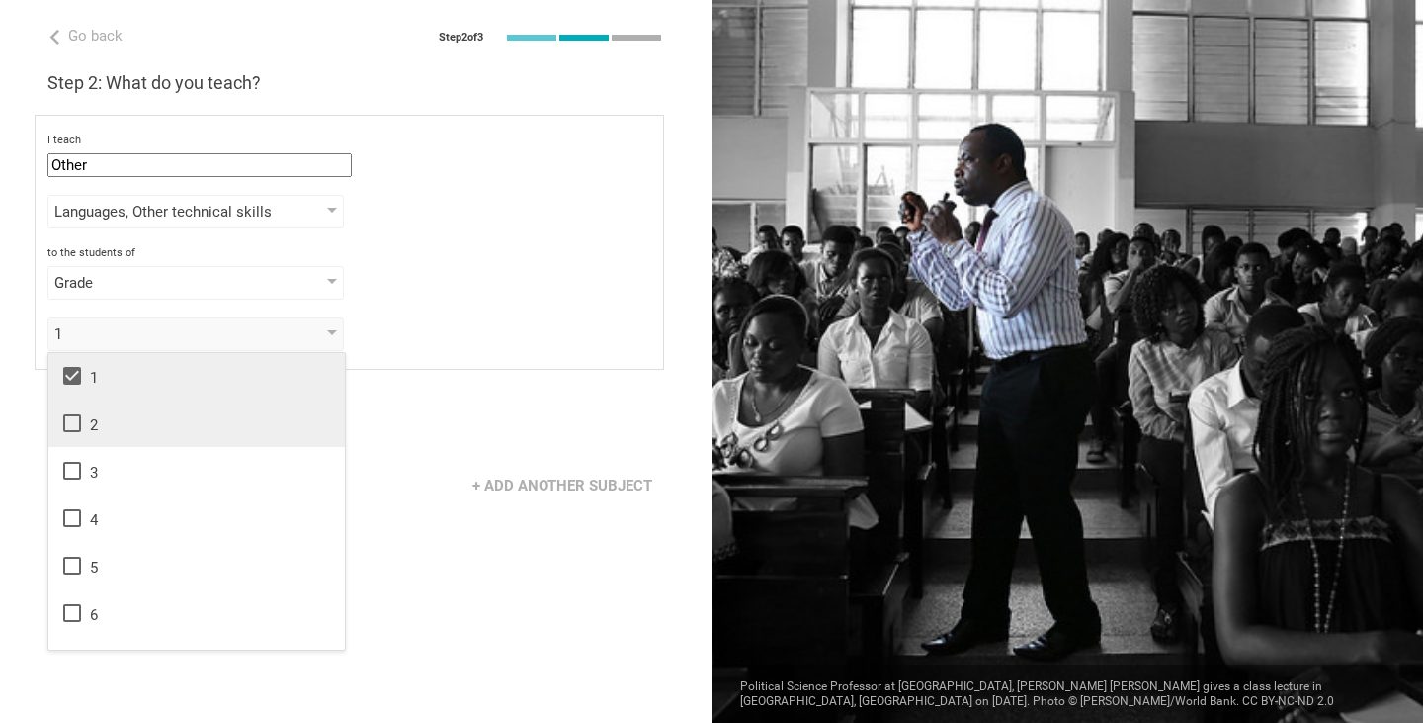
click at [70, 427] on icon at bounding box center [72, 423] width 24 height 24
click at [71, 468] on icon at bounding box center [72, 471] width 24 height 24
click at [467, 282] on div "Grade Grade Class Year Level Standard" at bounding box center [349, 283] width 604 height 34
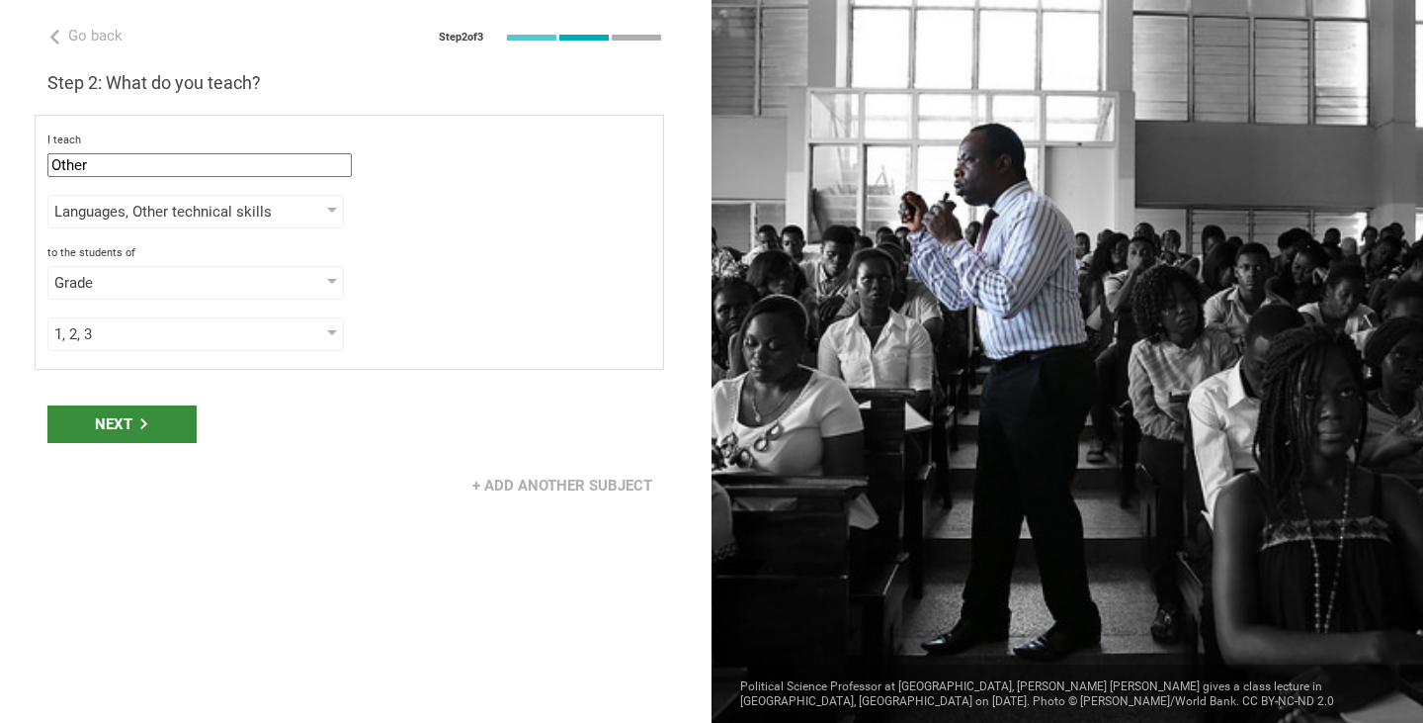
click at [163, 420] on div "Next" at bounding box center [121, 424] width 149 height 38
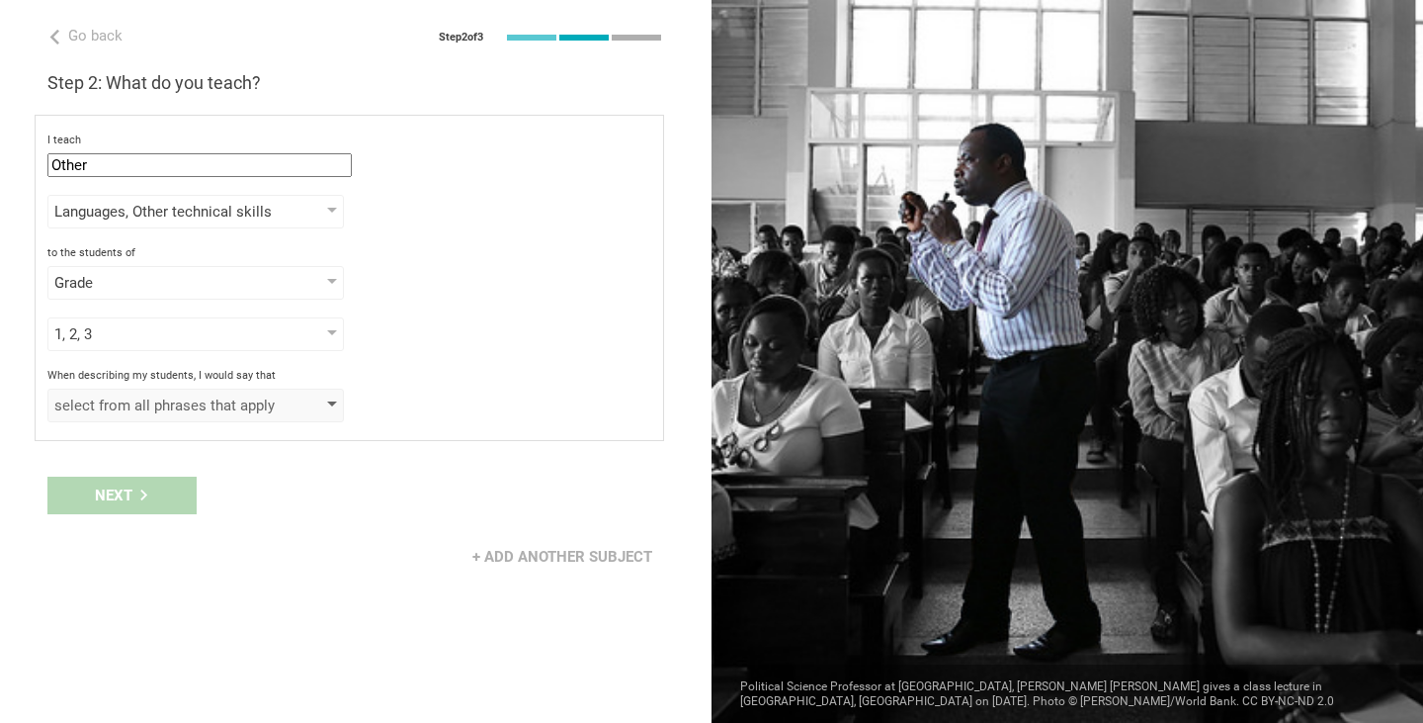
click at [235, 412] on div "select from all phrases that apply" at bounding box center [167, 405] width 226 height 20
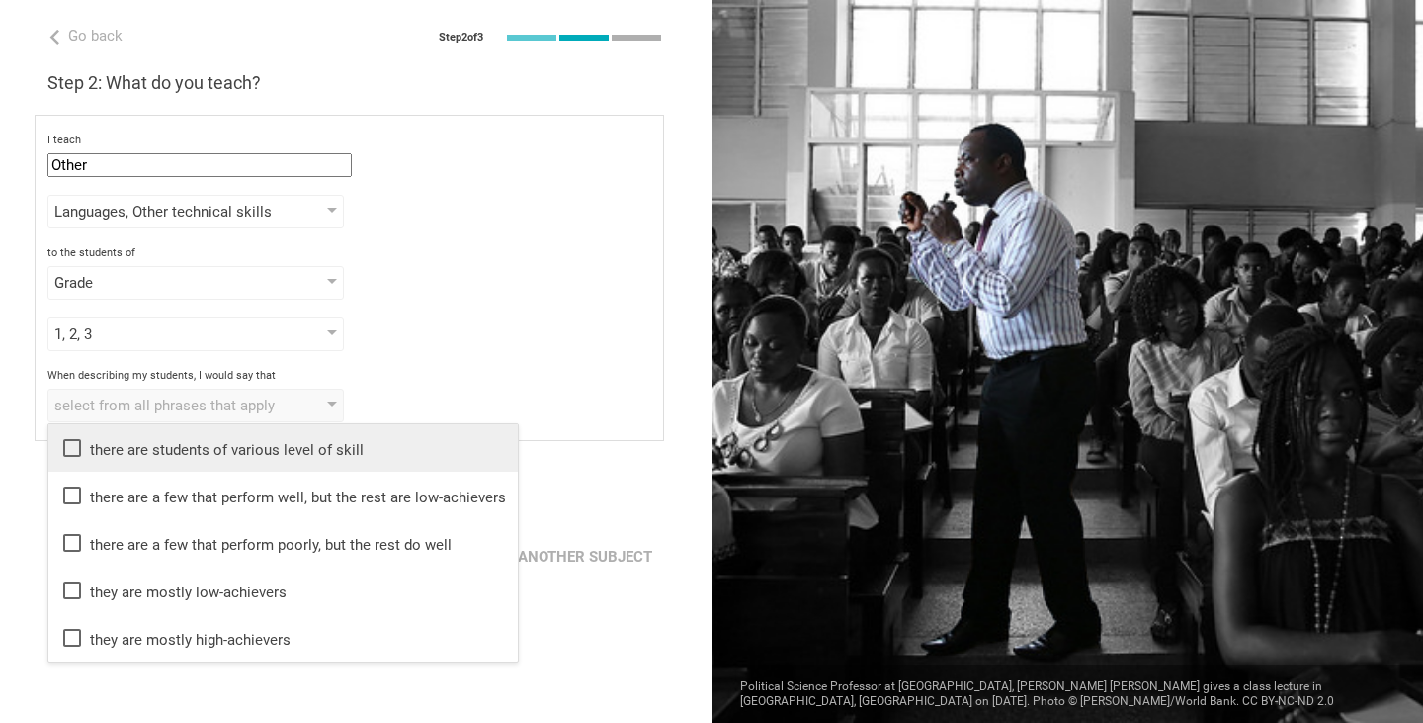
click at [134, 454] on div "there are students of various level of skill" at bounding box center [283, 448] width 446 height 24
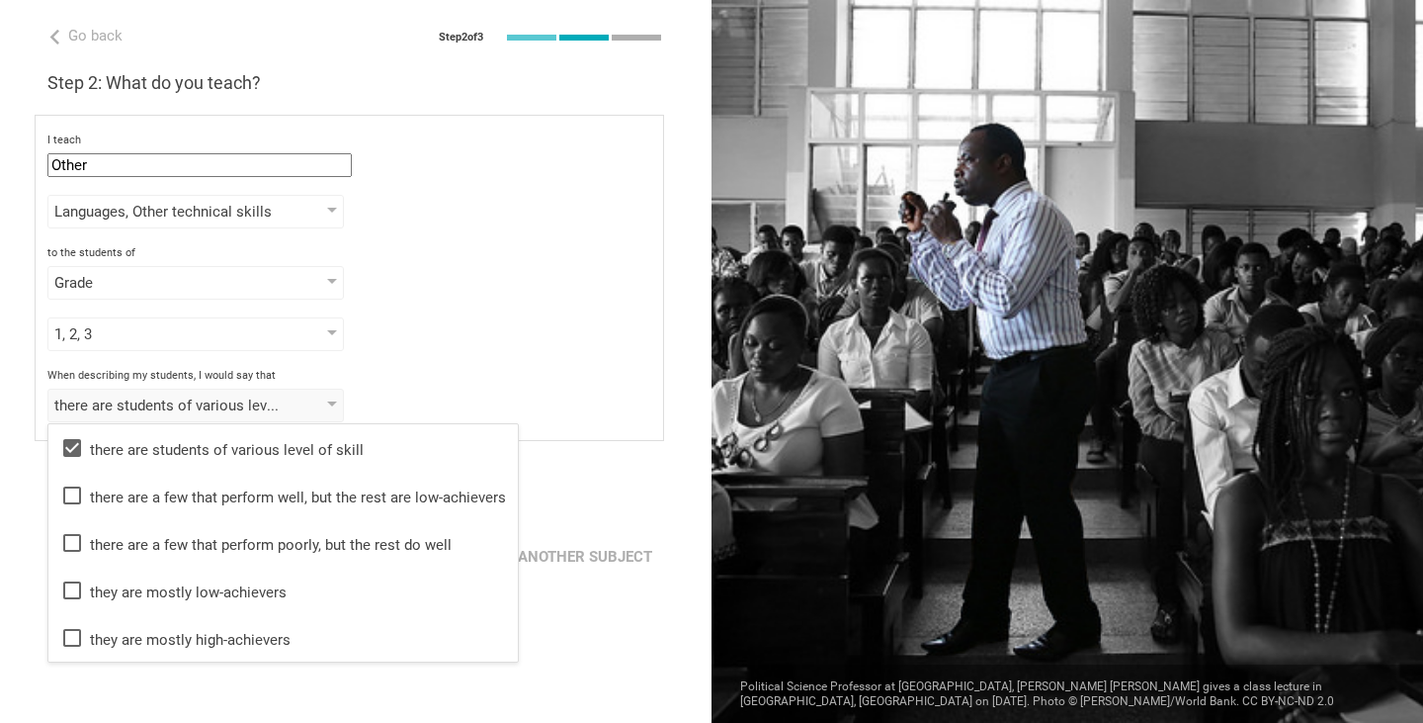
click at [534, 354] on div "I teach Other Mathematics English (Language Arts) Science Social Studies Other …" at bounding box center [350, 278] width 630 height 326
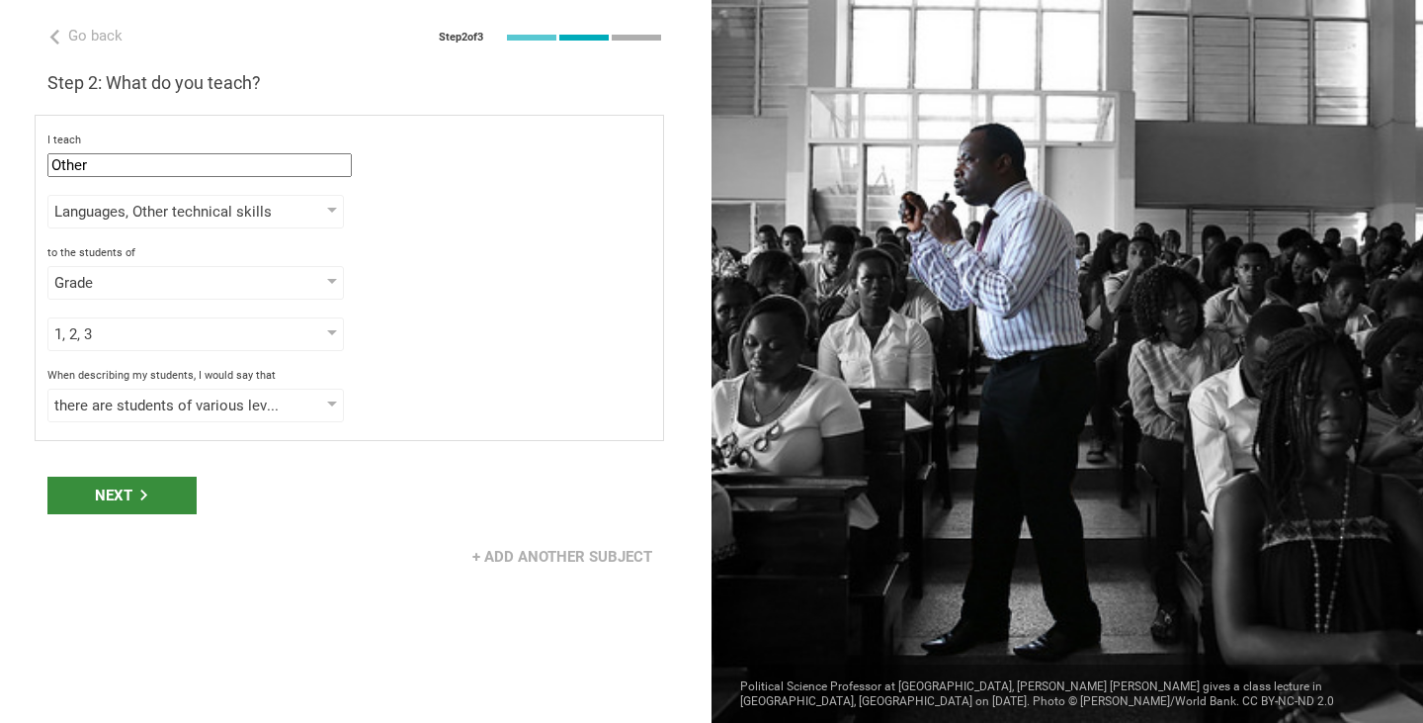
click at [148, 495] on icon at bounding box center [143, 494] width 11 height 11
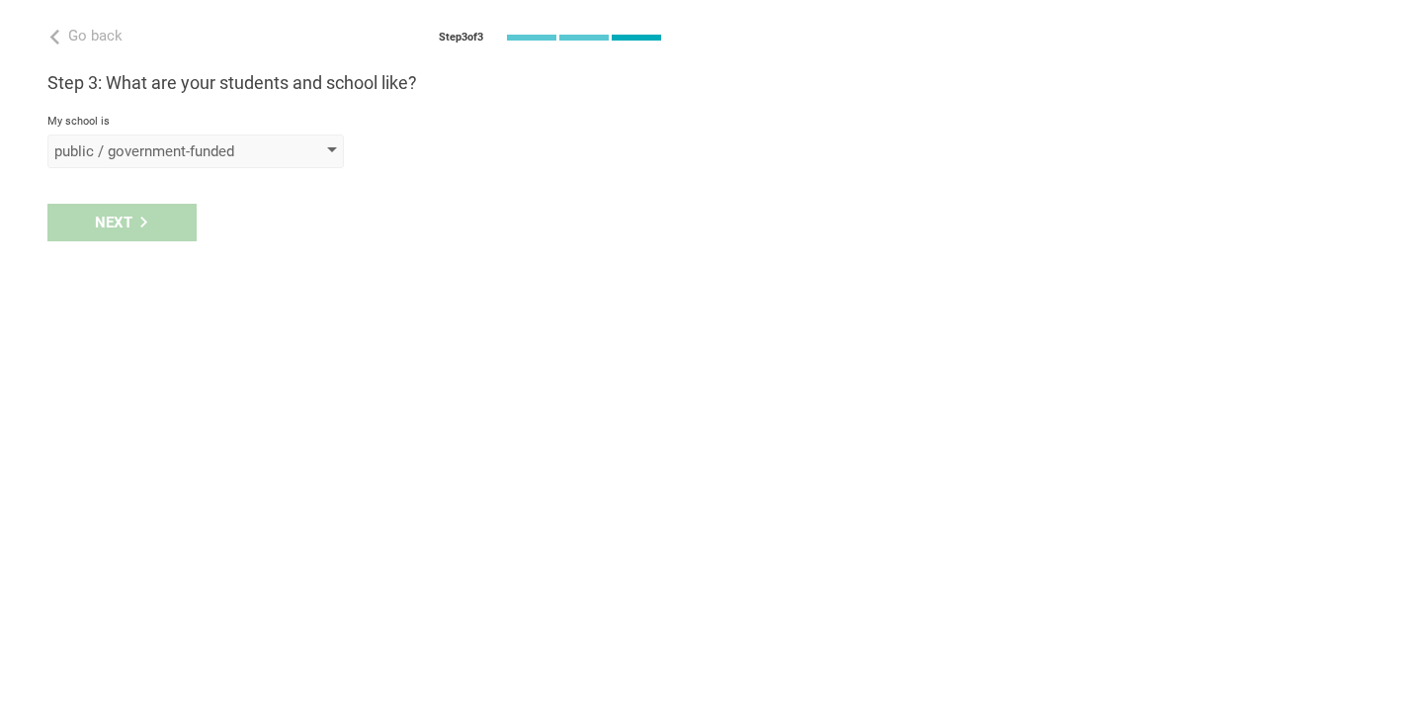
click at [216, 145] on div "public / government-funded" at bounding box center [167, 151] width 226 height 20
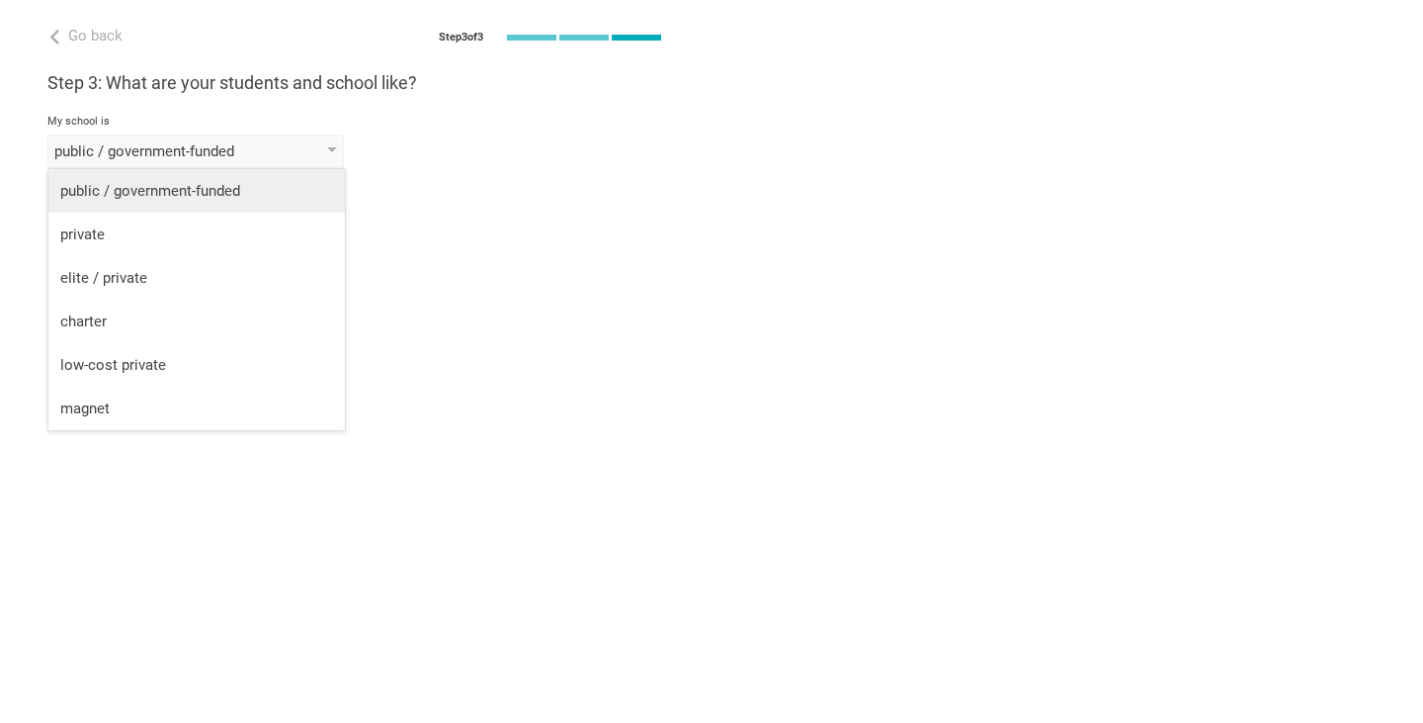
click at [209, 193] on div "public / government-funded" at bounding box center [196, 191] width 273 height 20
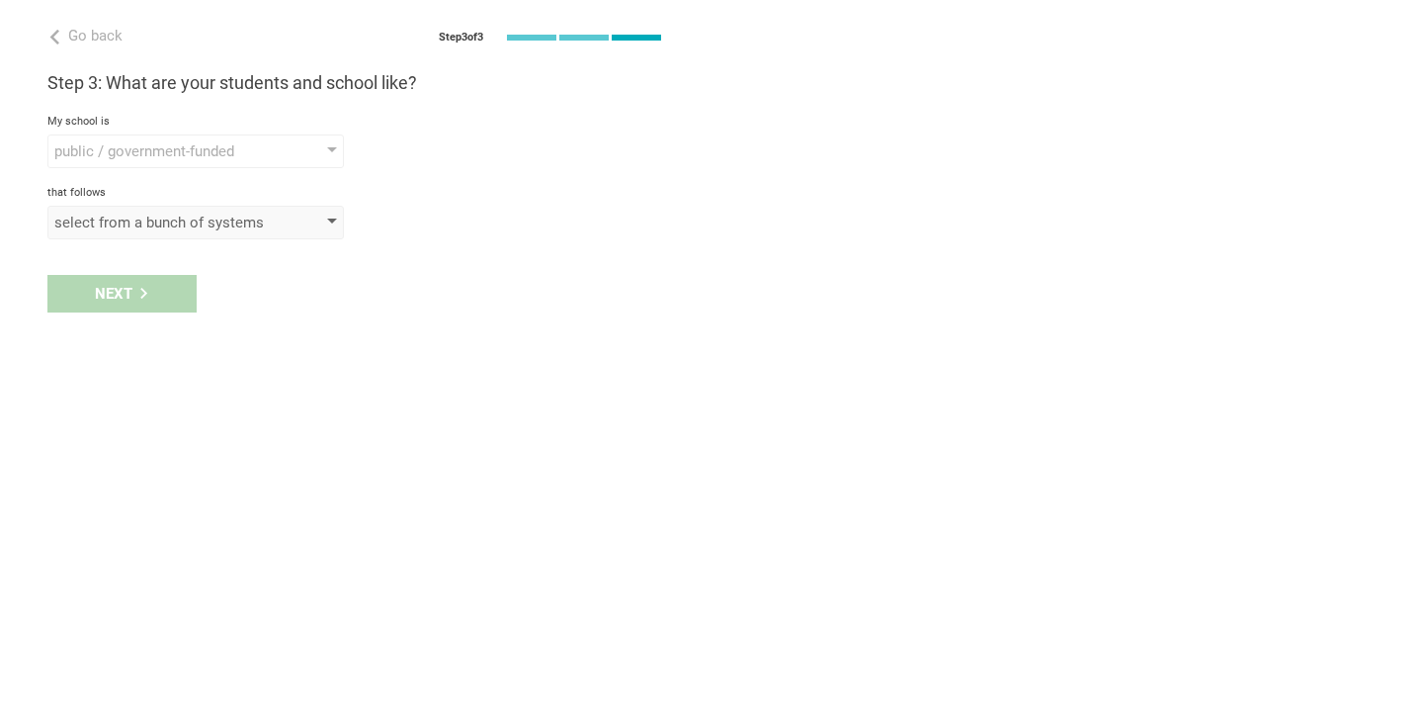
click at [172, 224] on div "select from a bunch of systems" at bounding box center [167, 223] width 226 height 20
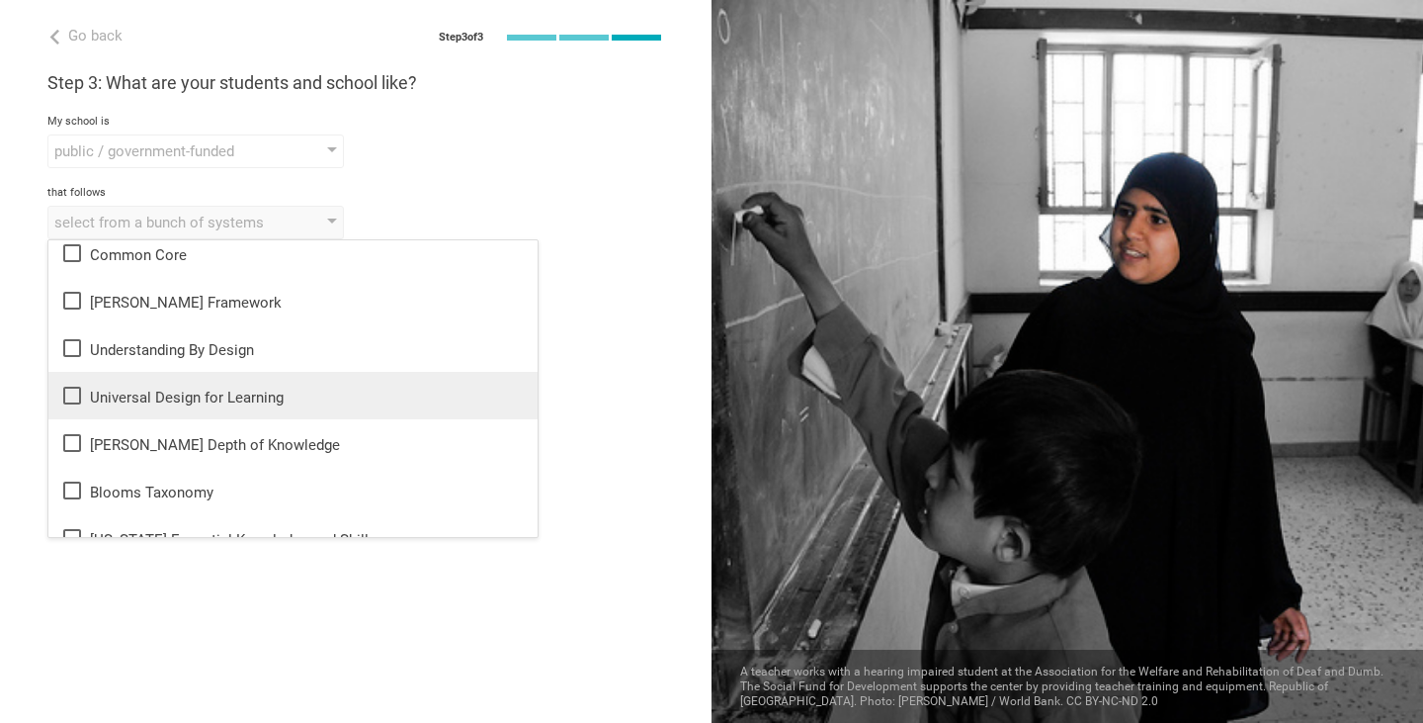
scroll to position [60, 0]
click at [84, 395] on div "Universal Design for Learning" at bounding box center [293, 394] width 466 height 24
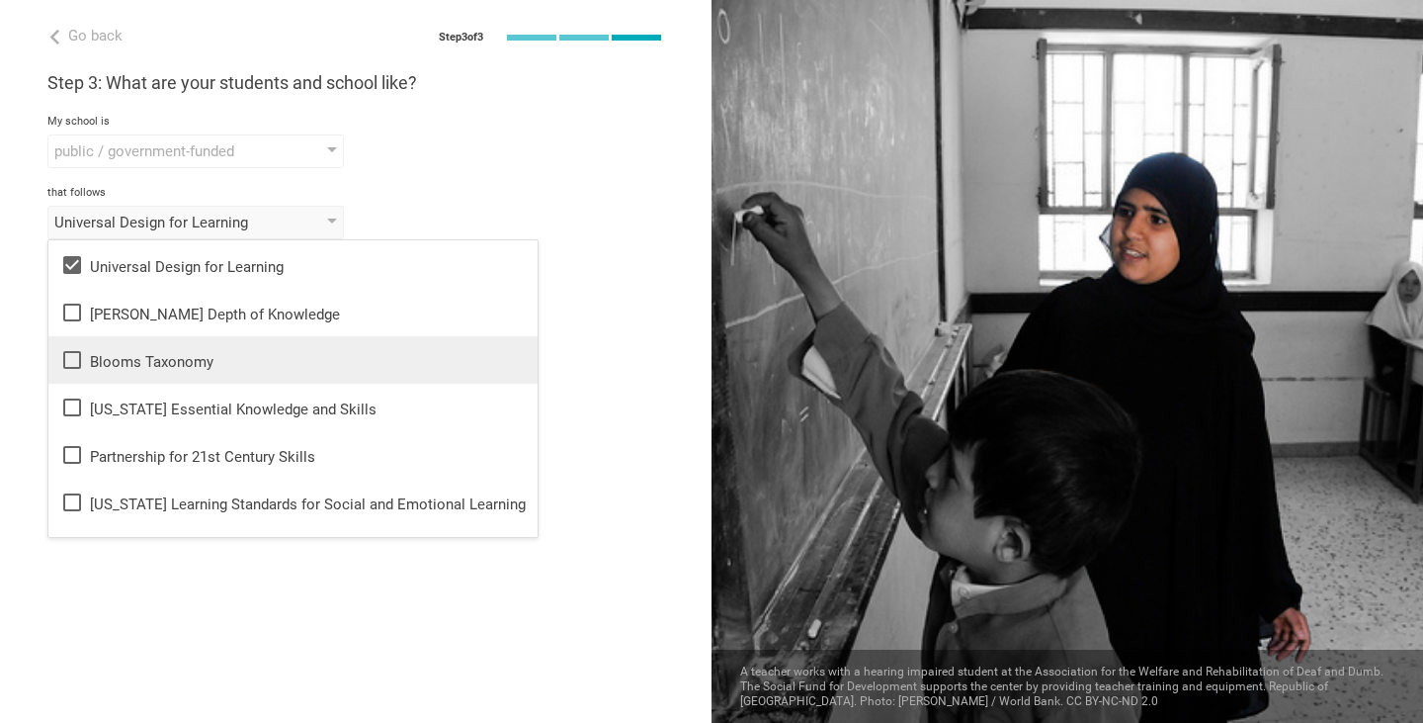
scroll to position [190, 0]
click at [72, 359] on icon at bounding box center [72, 359] width 24 height 24
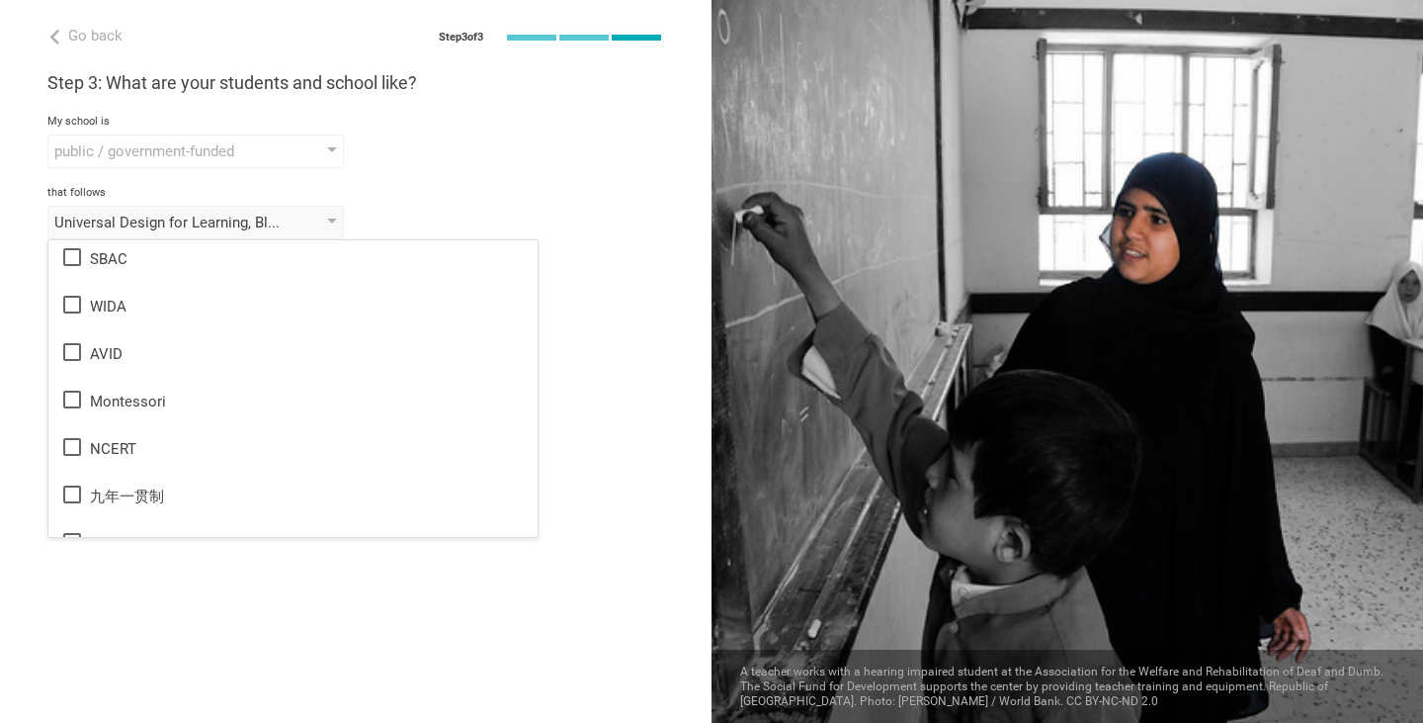
scroll to position [1174, 0]
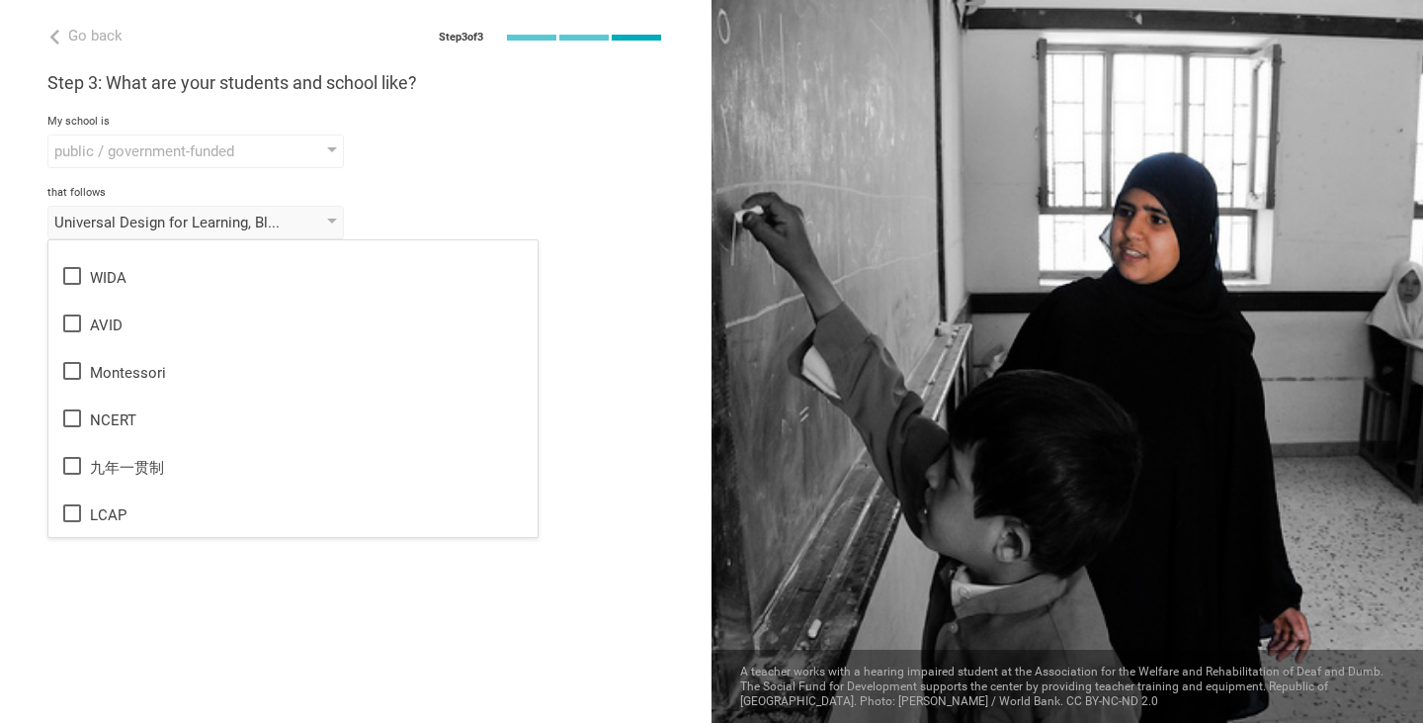
click at [493, 189] on div "that follows" at bounding box center [355, 193] width 617 height 14
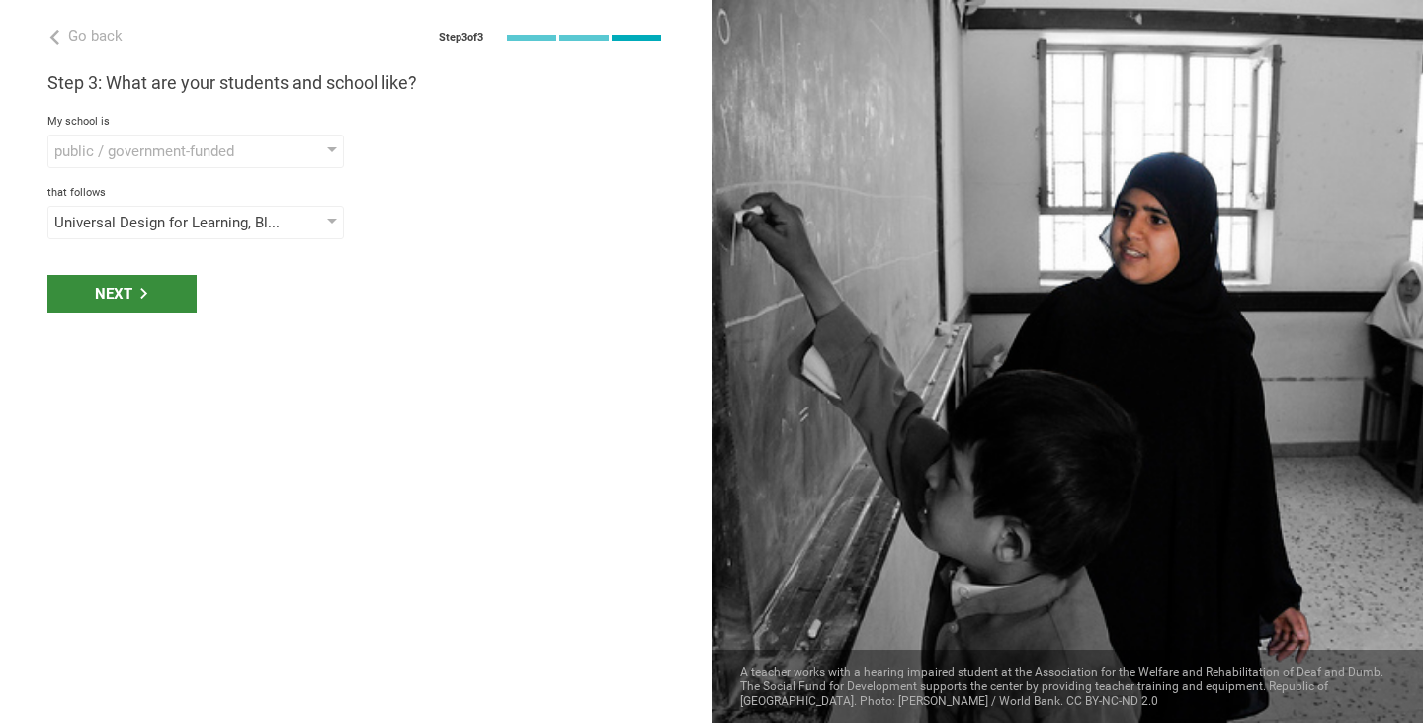
click at [141, 295] on icon at bounding box center [143, 293] width 11 height 11
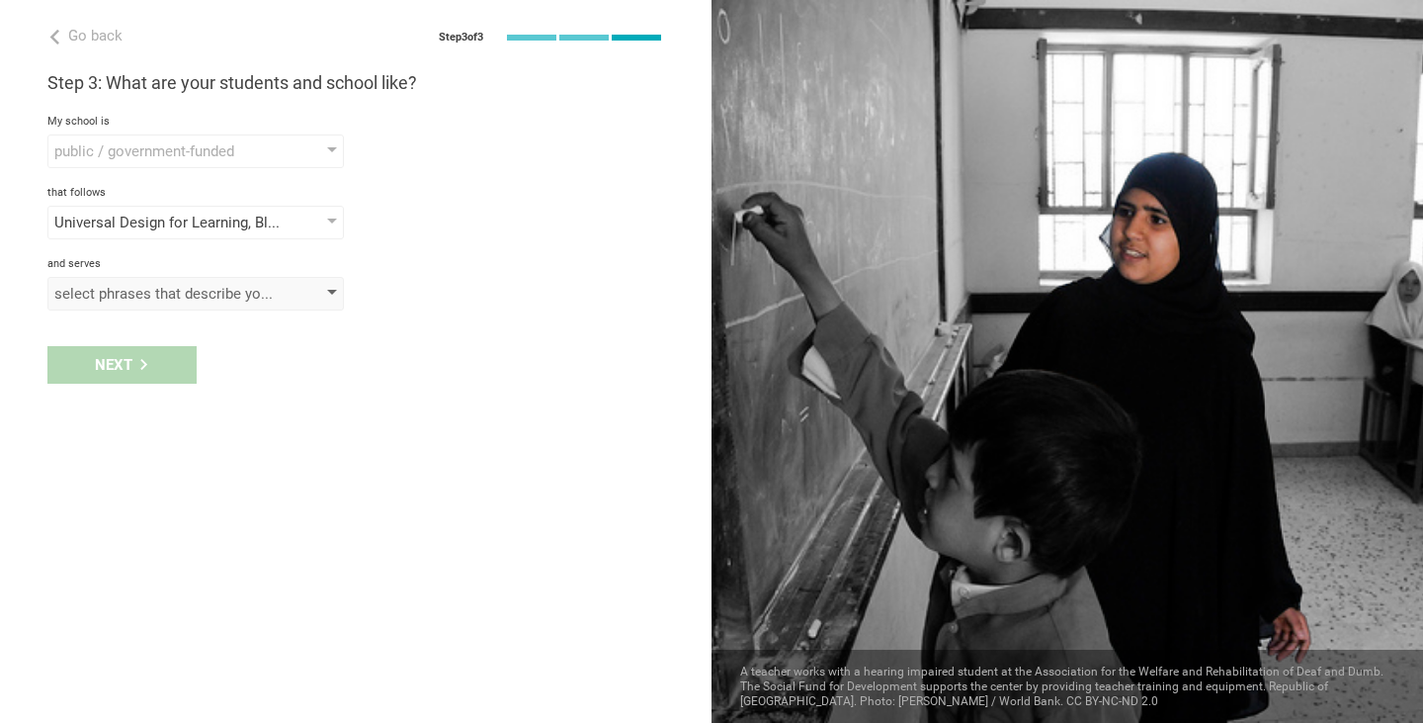
click at [174, 292] on div "select phrases that describe your student population" at bounding box center [167, 294] width 226 height 20
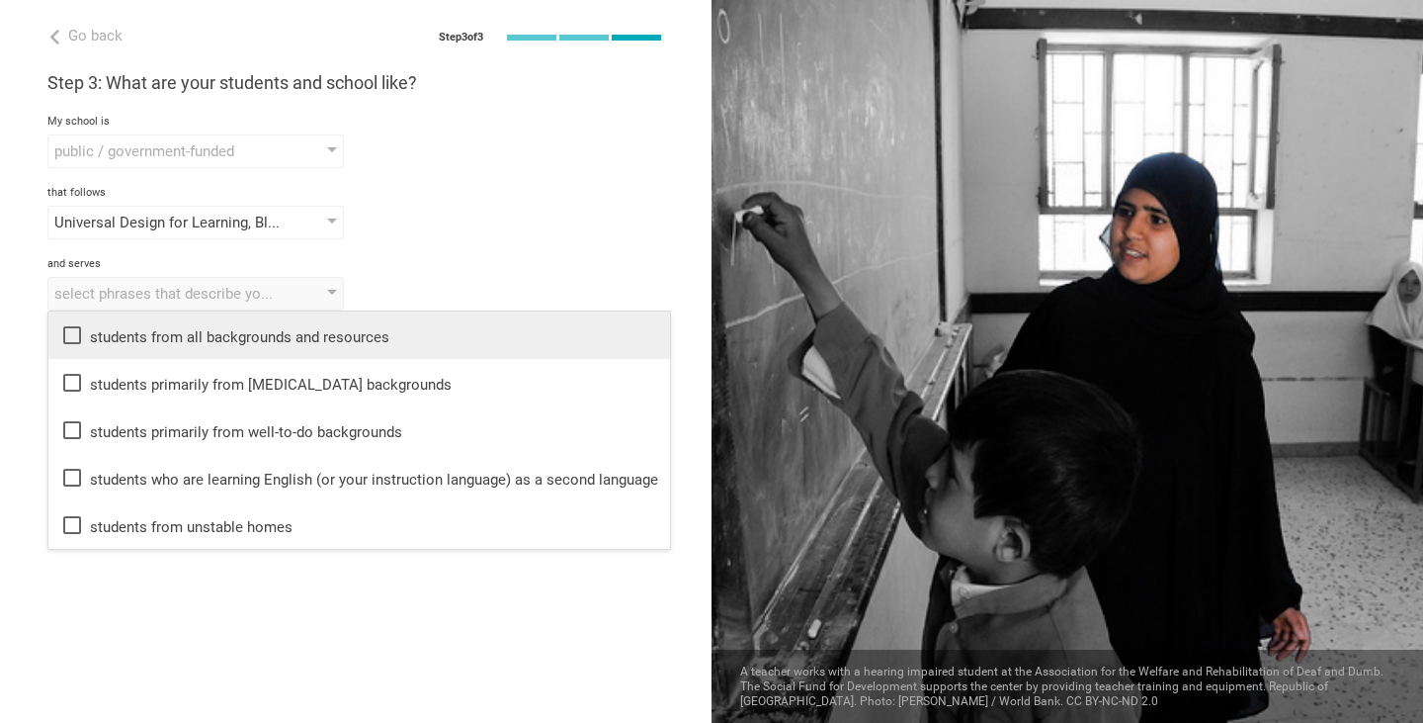
click at [63, 342] on icon at bounding box center [72, 335] width 24 height 24
click at [239, 672] on div "Go back Step 3 of 3 Welcome, [PERSON_NAME]! You are almost all set. Just answer…" at bounding box center [356, 361] width 712 height 723
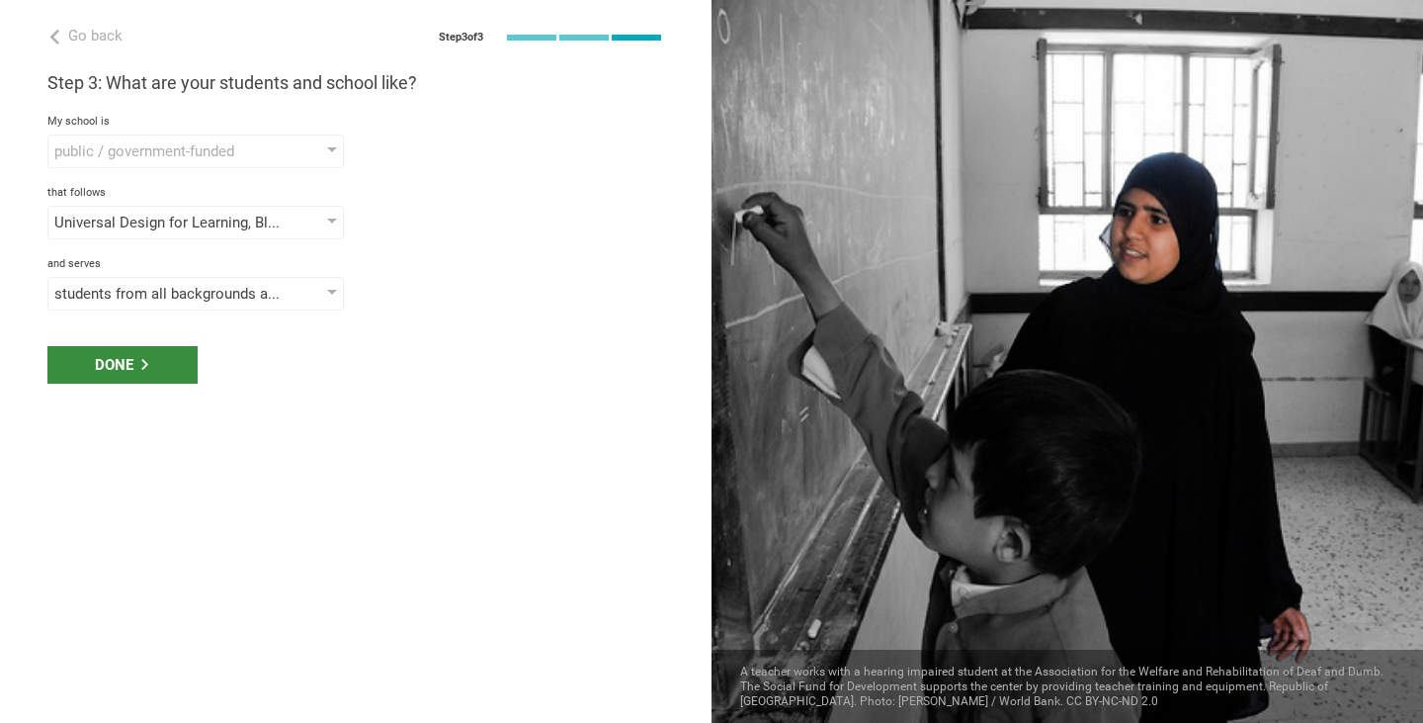
click at [148, 375] on div "Done" at bounding box center [122, 365] width 150 height 38
